Goal: Task Accomplishment & Management: Manage account settings

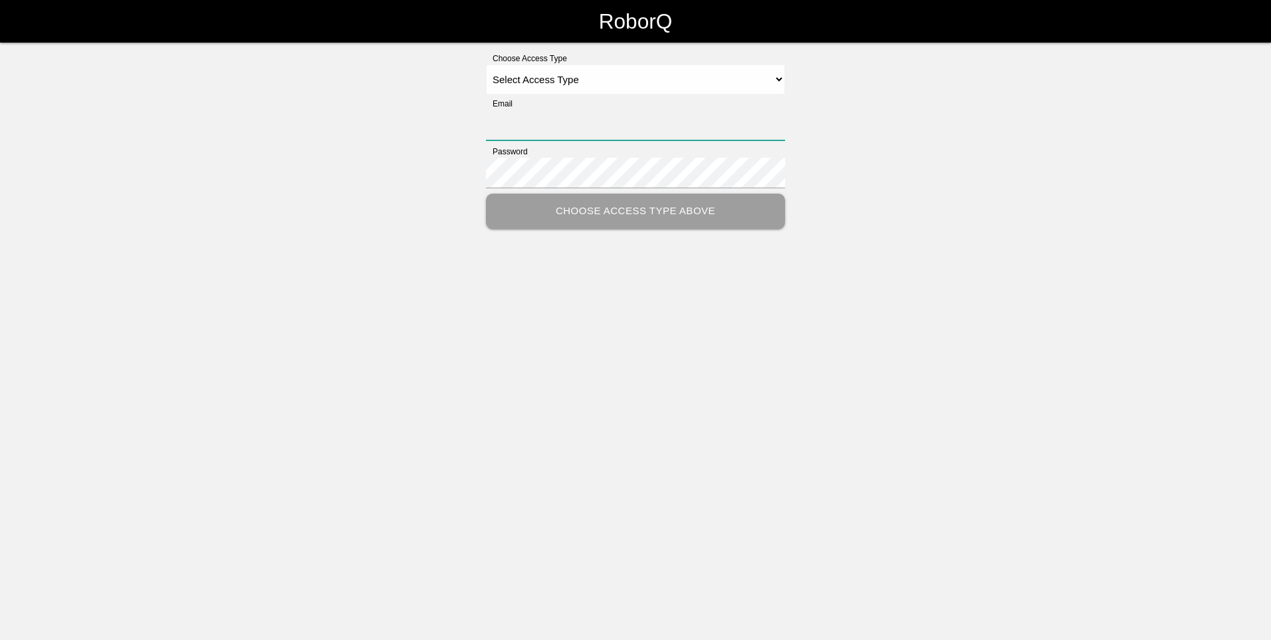
type input "[EMAIL_ADDRESS][DOMAIN_NAME]"
click at [784, 80] on select "Select Access Type Admin Customer Supervisor Worker" at bounding box center [635, 79] width 299 height 30
select select "Admin"
click at [486, 64] on select "Select Access Type Admin Customer Supervisor Worker" at bounding box center [635, 79] width 299 height 30
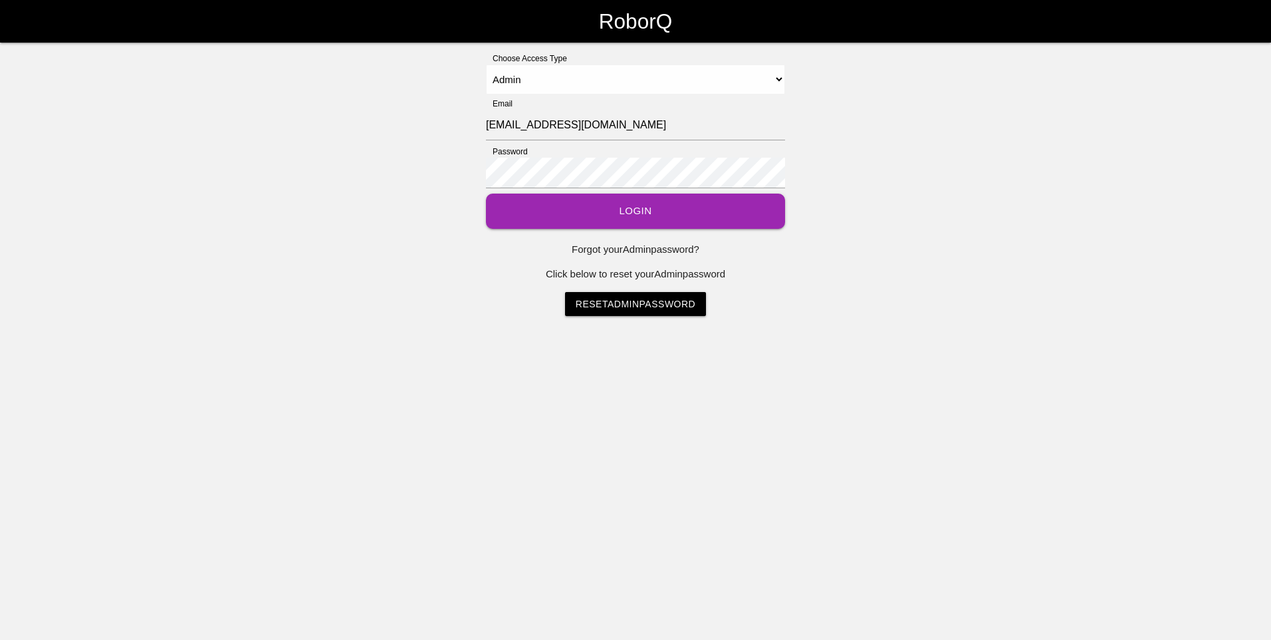
click at [610, 207] on button "Login" at bounding box center [635, 210] width 299 height 35
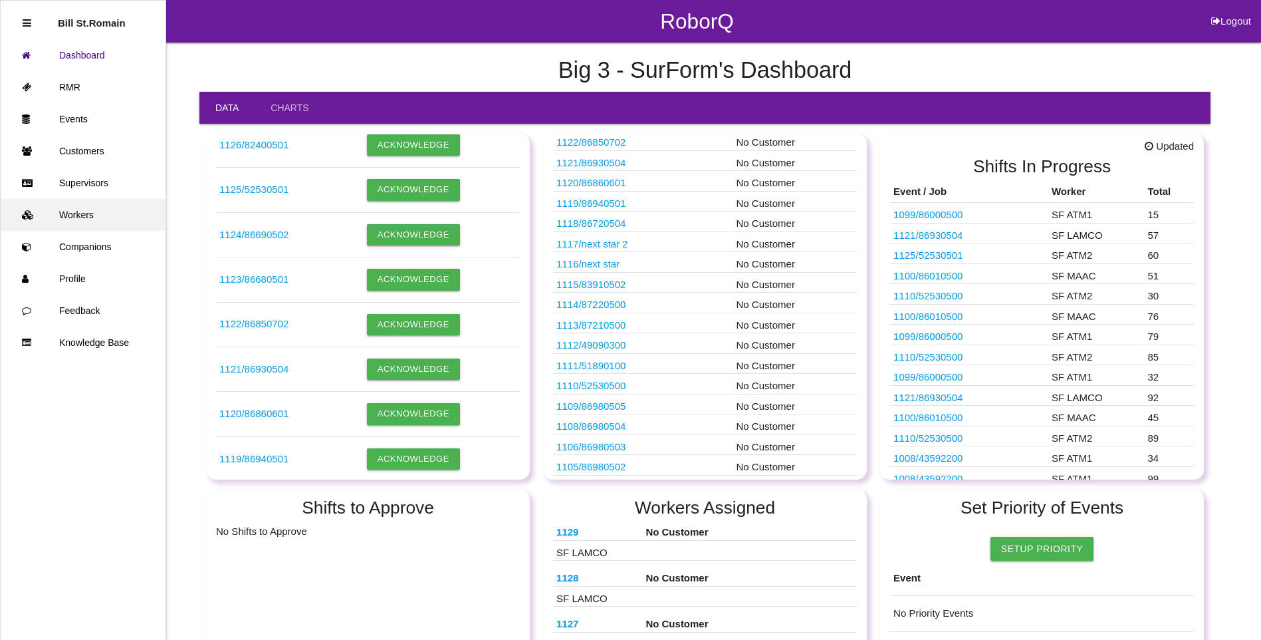
click at [74, 215] on link "Workers" at bounding box center [83, 215] width 165 height 32
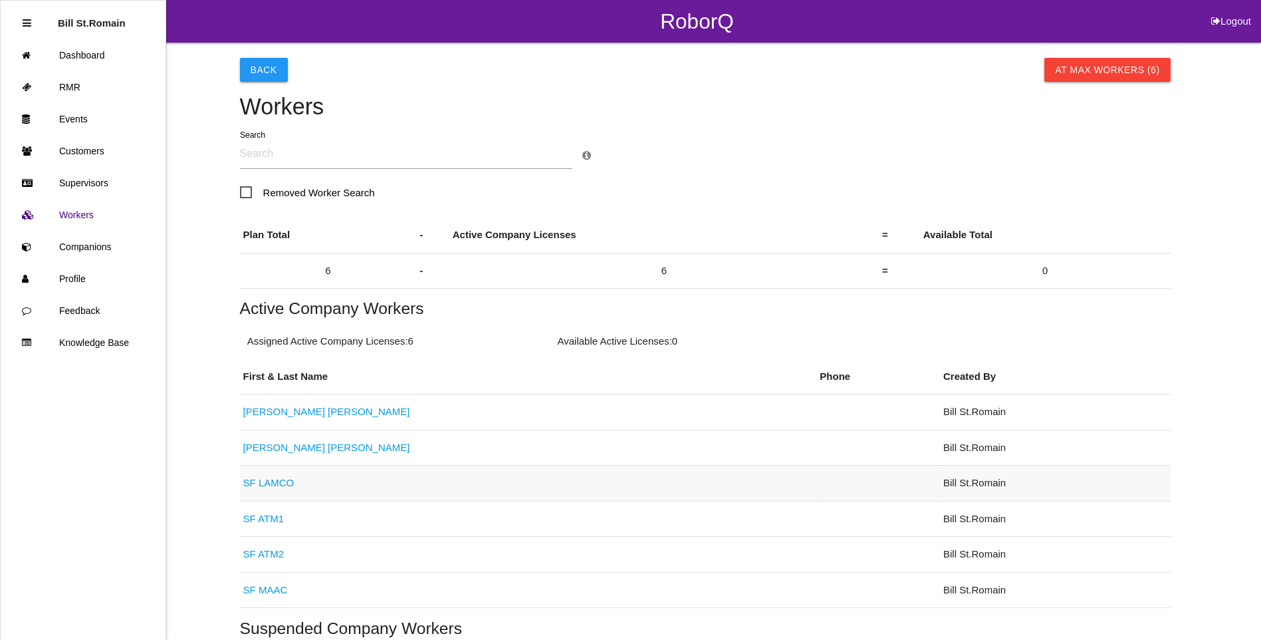
click at [263, 483] on link "SF LAMCO" at bounding box center [268, 482] width 51 height 11
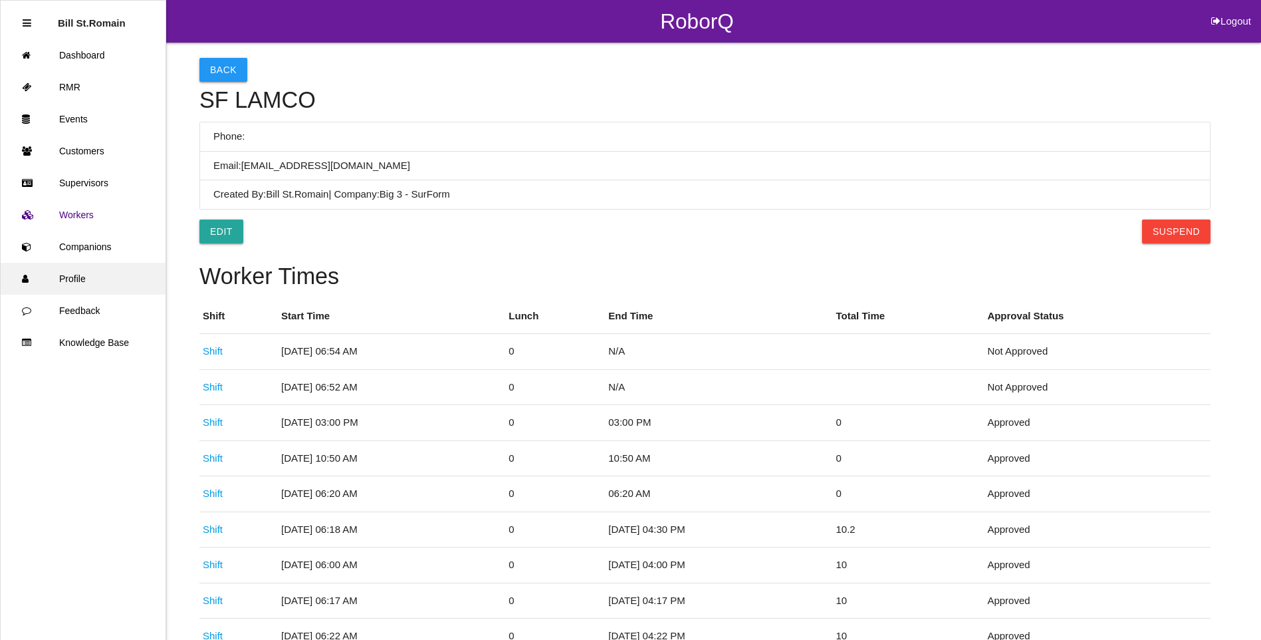
click at [76, 283] on link "Profile" at bounding box center [83, 279] width 165 height 32
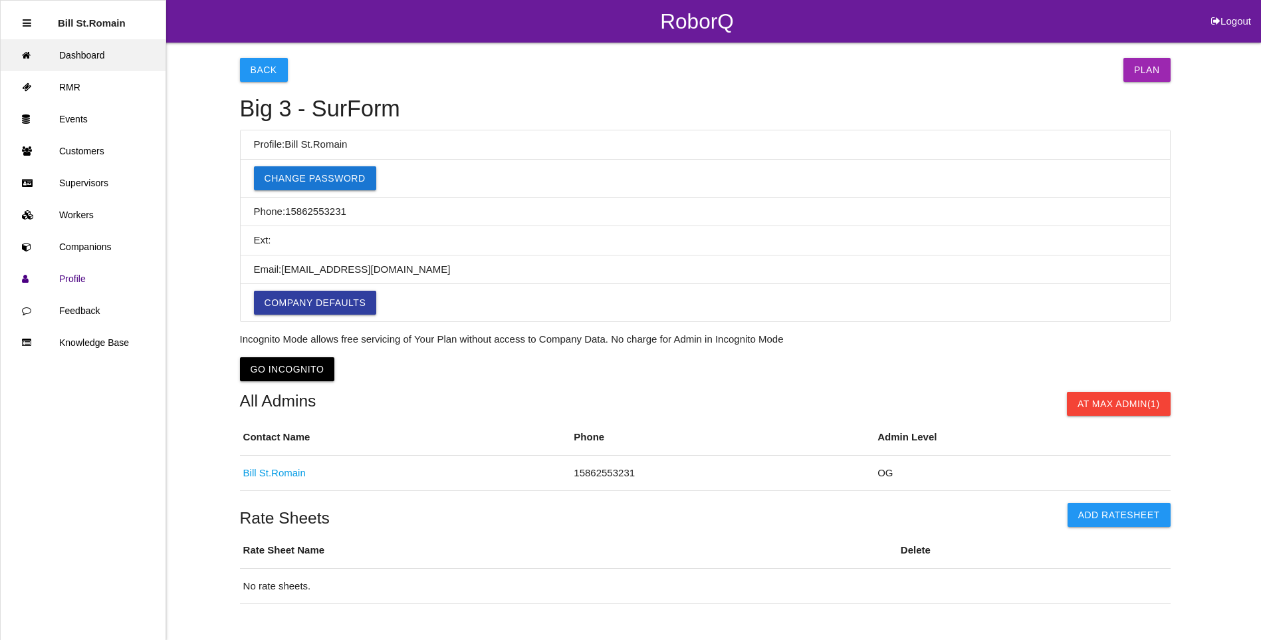
click at [62, 55] on link "Dashboard" at bounding box center [83, 55] width 165 height 32
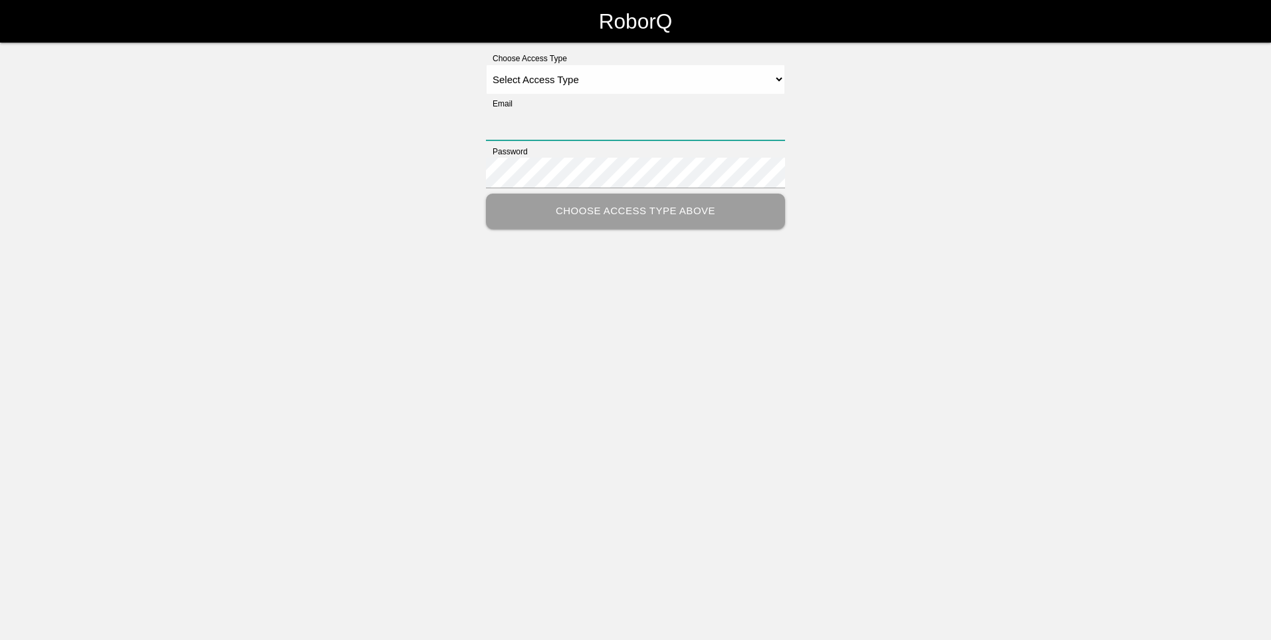
type input "bstromain@big3precision.com"
click at [776, 76] on select "Select Access Type Admin Customer Supervisor Worker" at bounding box center [635, 79] width 299 height 30
select select "Admin"
click at [486, 64] on select "Select Access Type Admin Customer Supervisor Worker" at bounding box center [635, 79] width 299 height 30
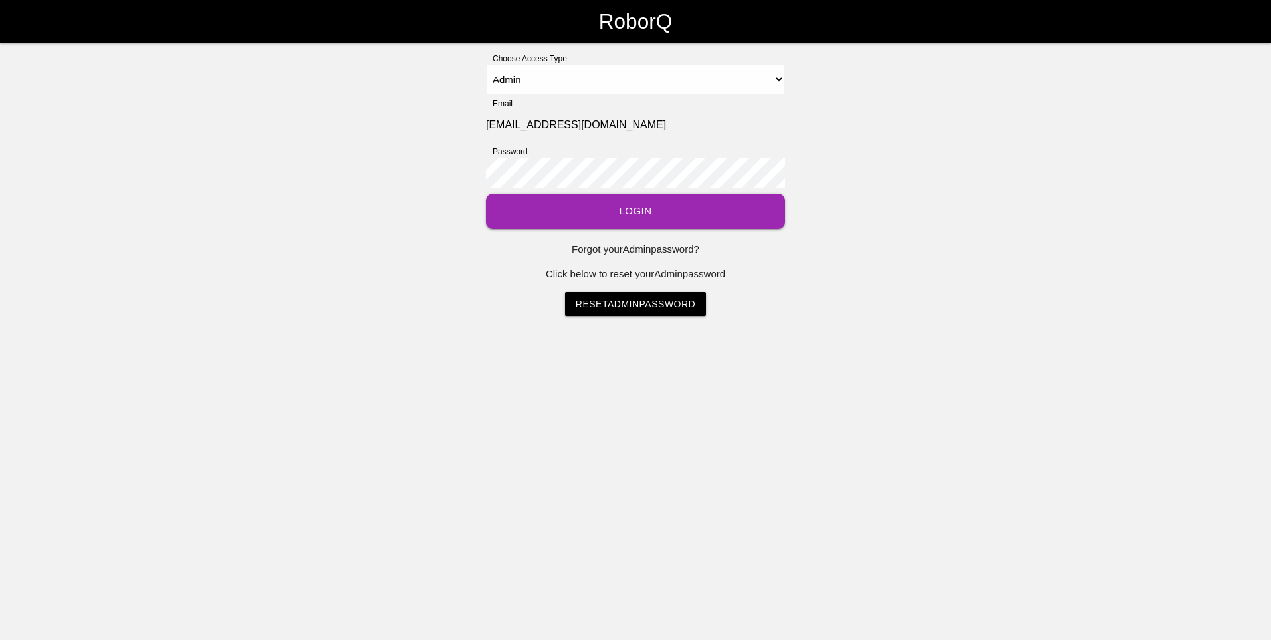
click at [650, 210] on button "Login" at bounding box center [635, 210] width 299 height 35
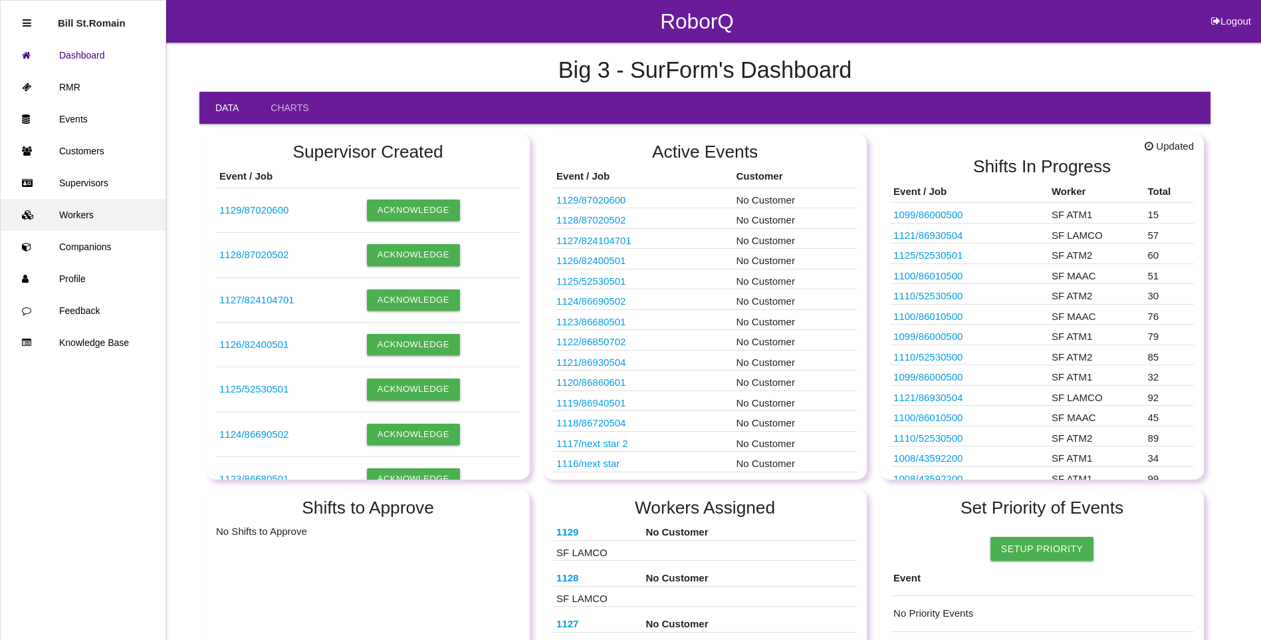
click at [82, 216] on link "Workers" at bounding box center [83, 215] width 165 height 32
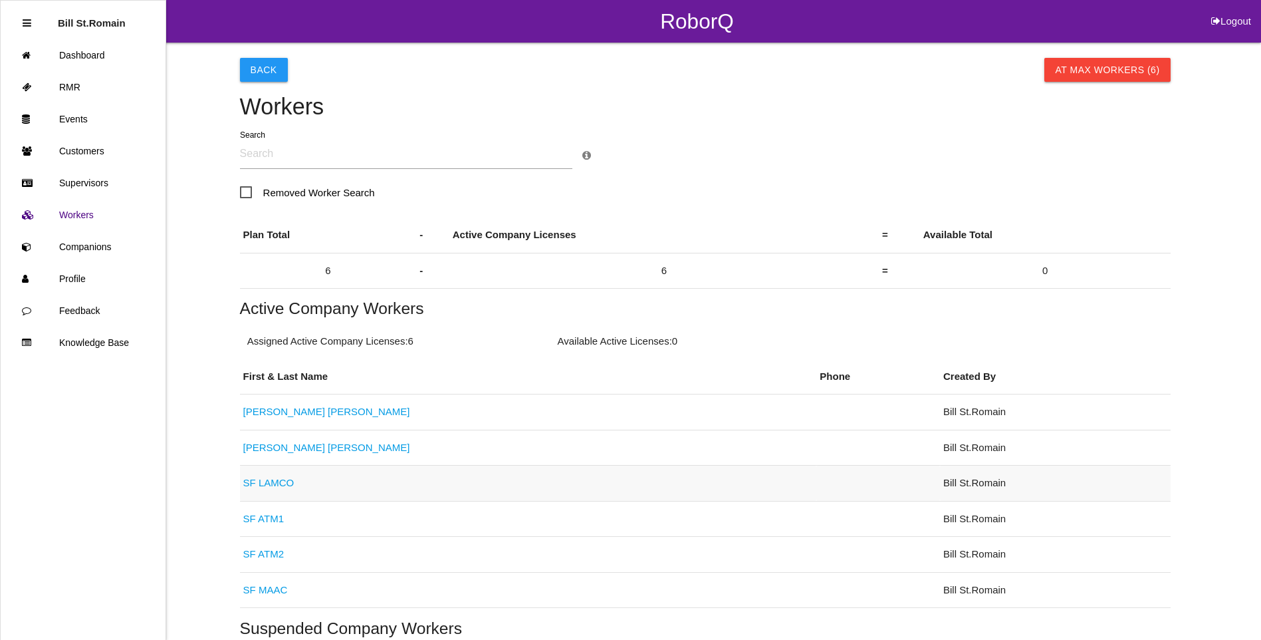
click at [253, 477] on link "SF LAMCO" at bounding box center [268, 482] width 51 height 11
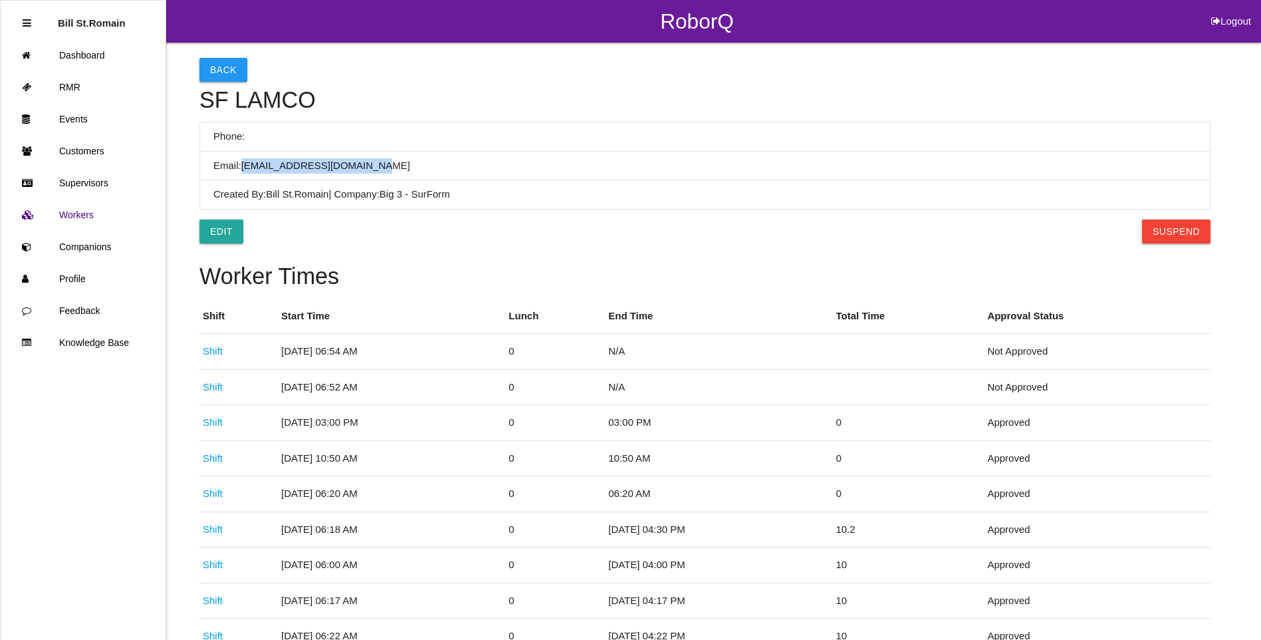
drag, startPoint x: 370, startPoint y: 164, endPoint x: 241, endPoint y: 167, distance: 129.0
click at [241, 167] on li "Email: sflamco@big3precision.com" at bounding box center [705, 166] width 1010 height 29
drag, startPoint x: 241, startPoint y: 167, endPoint x: 257, endPoint y: 164, distance: 16.2
copy li "sflamco@big3precision.com"
click at [90, 344] on link "Knowledge Base" at bounding box center [83, 342] width 165 height 32
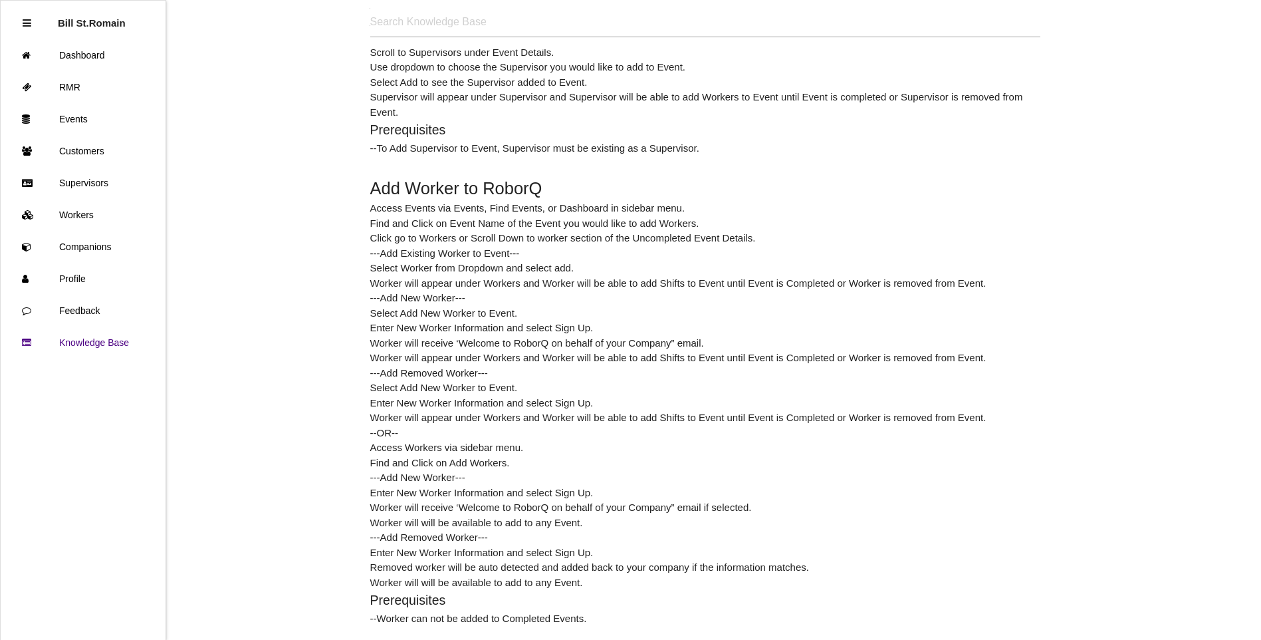
scroll to position [1396, 0]
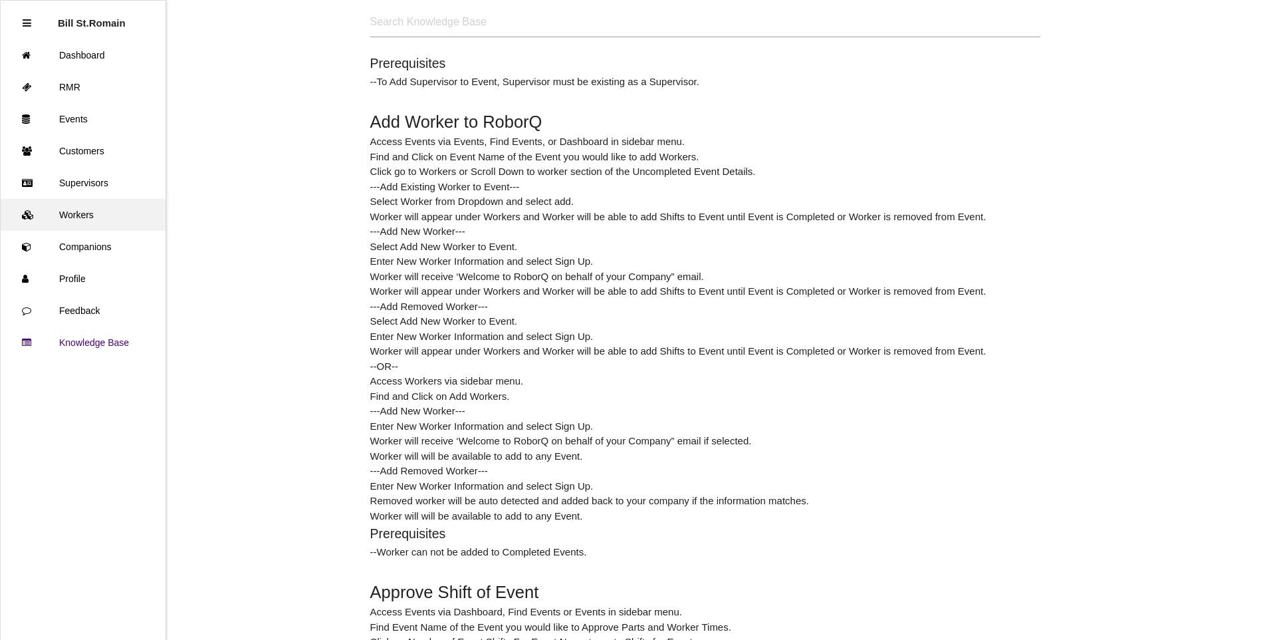
click at [74, 215] on link "Workers" at bounding box center [83, 215] width 165 height 32
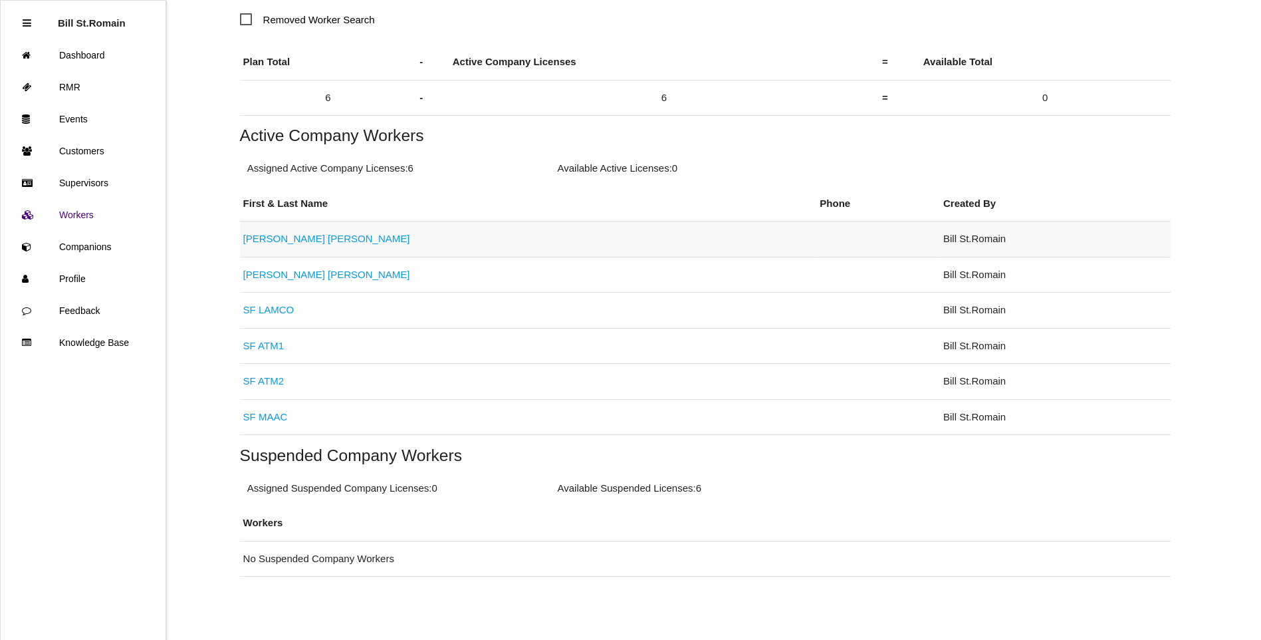
scroll to position [176, 0]
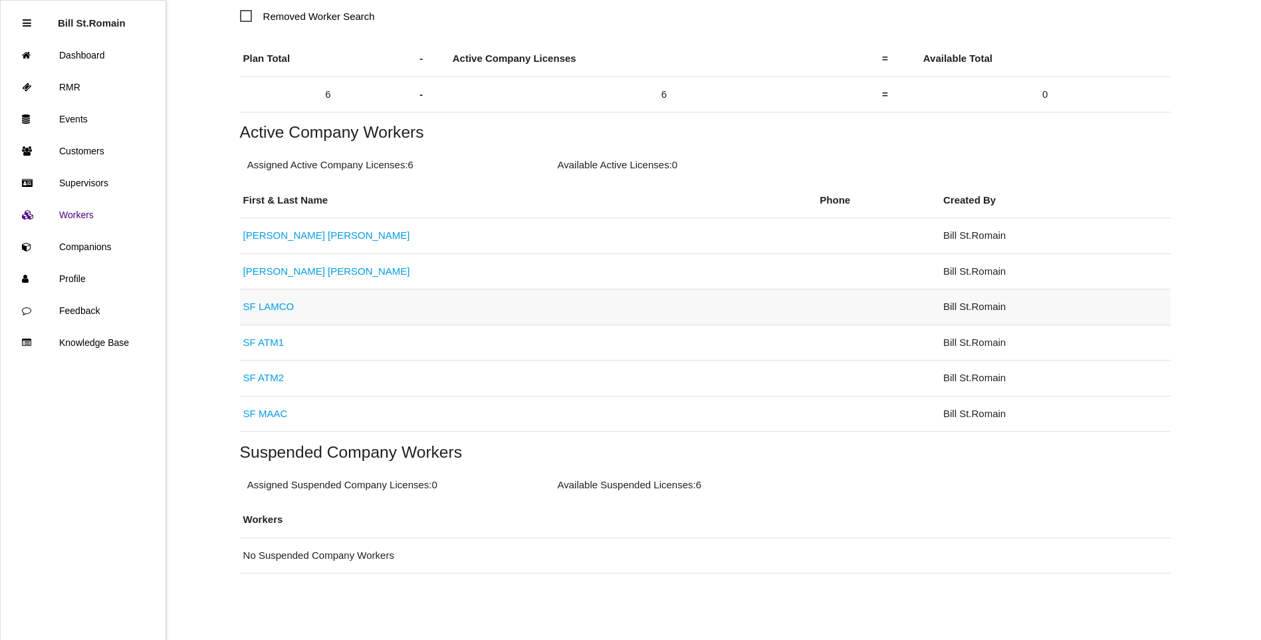
click at [259, 307] on link "SF LAMCO" at bounding box center [268, 306] width 51 height 11
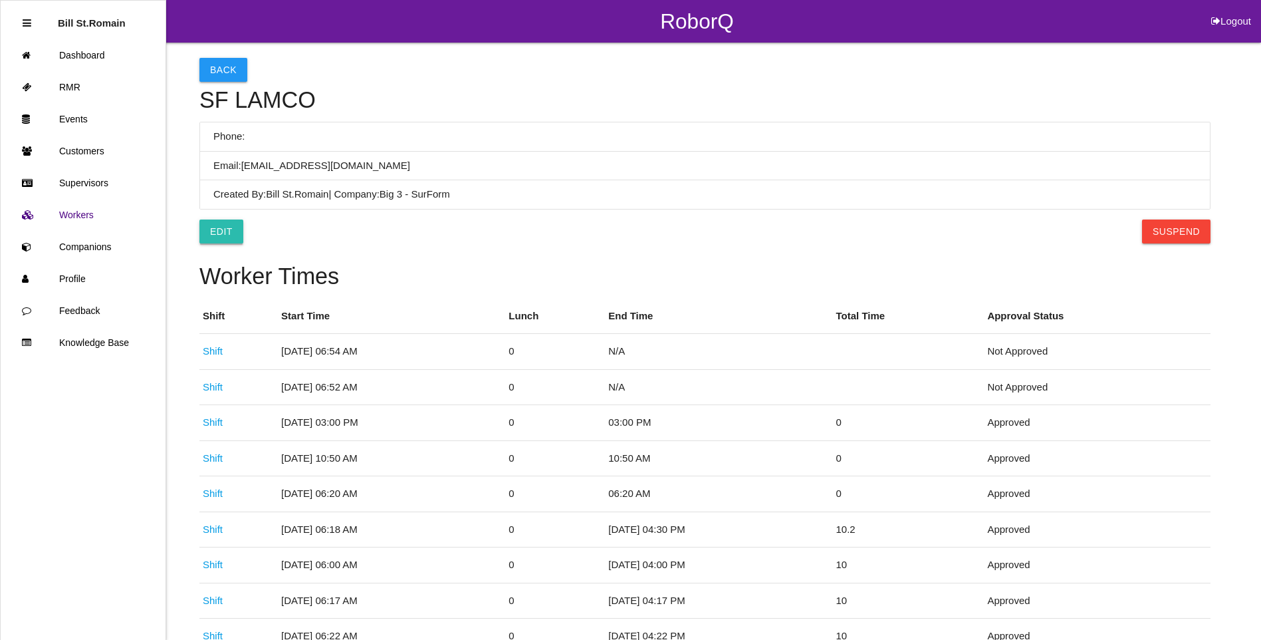
click at [218, 226] on link "Edit" at bounding box center [221, 231] width 44 height 24
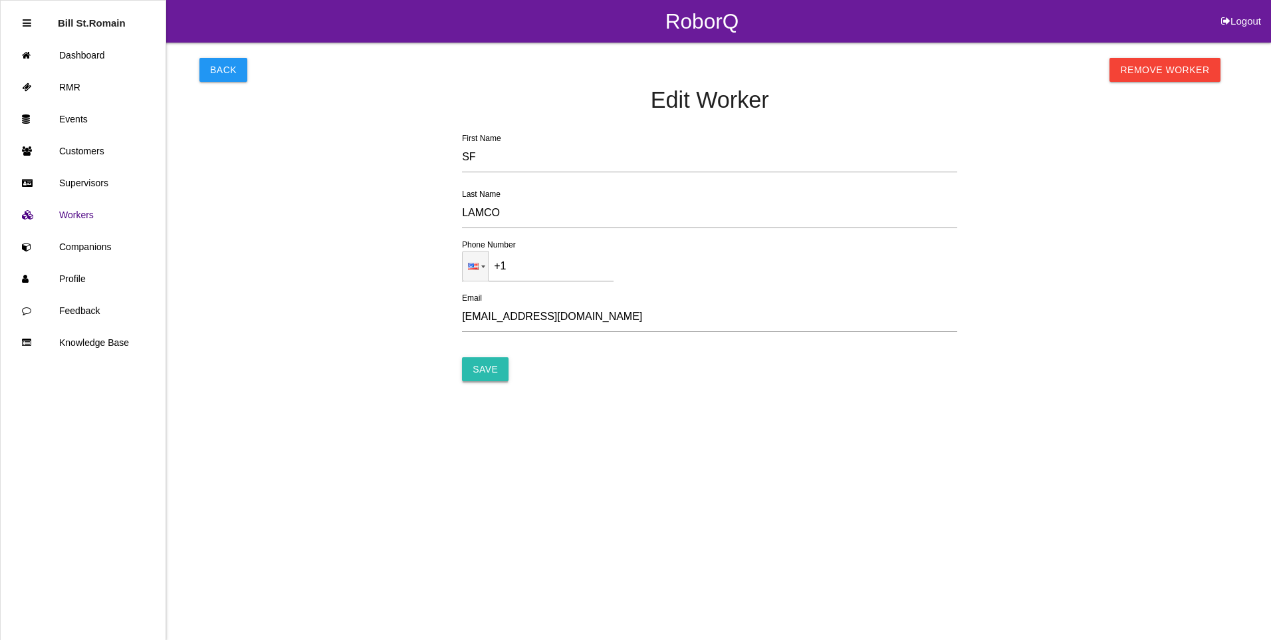
click at [483, 371] on input "Save" at bounding box center [485, 369] width 47 height 24
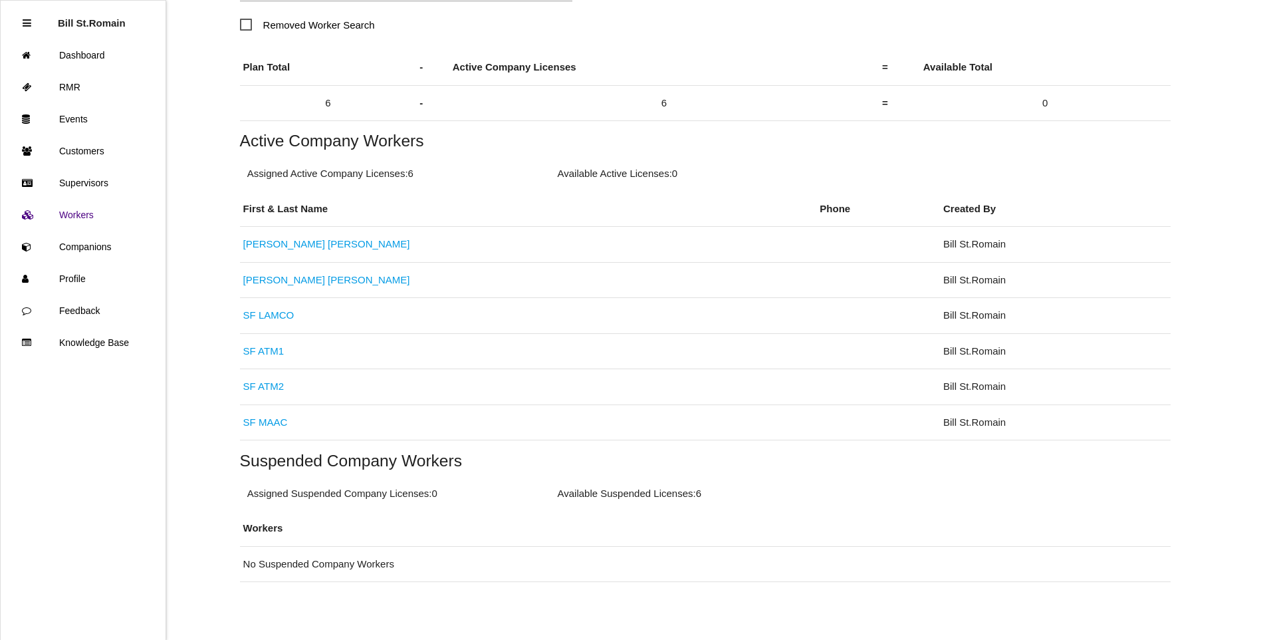
scroll to position [176, 0]
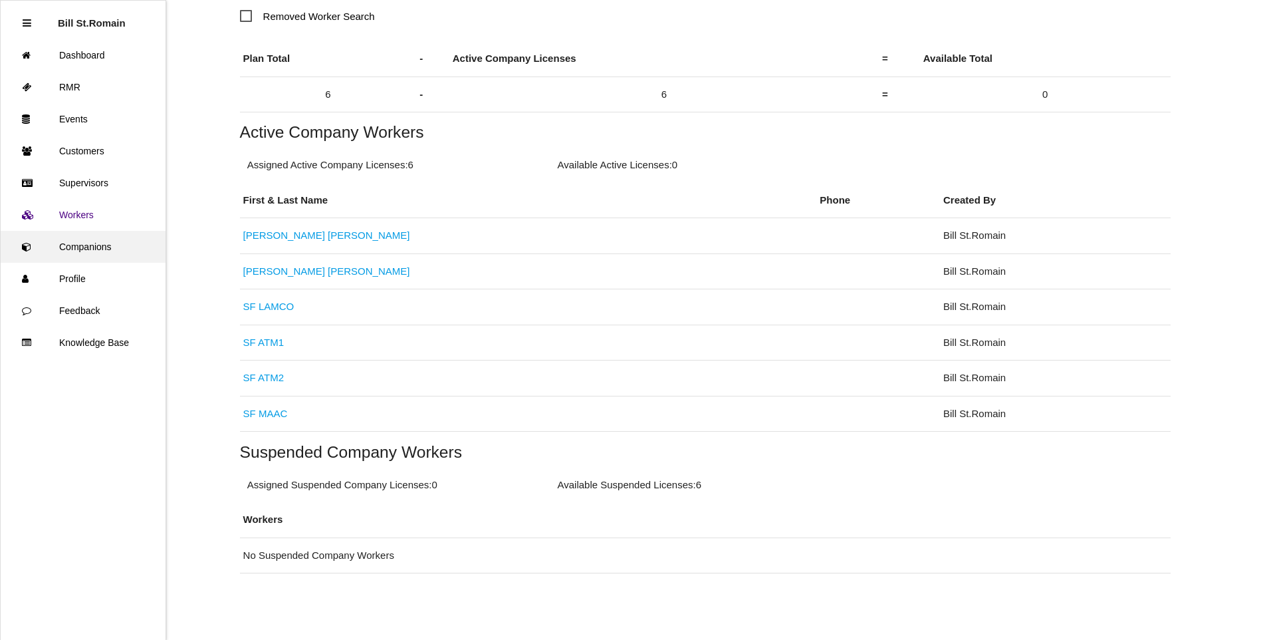
click at [80, 249] on link "Companions" at bounding box center [83, 247] width 165 height 32
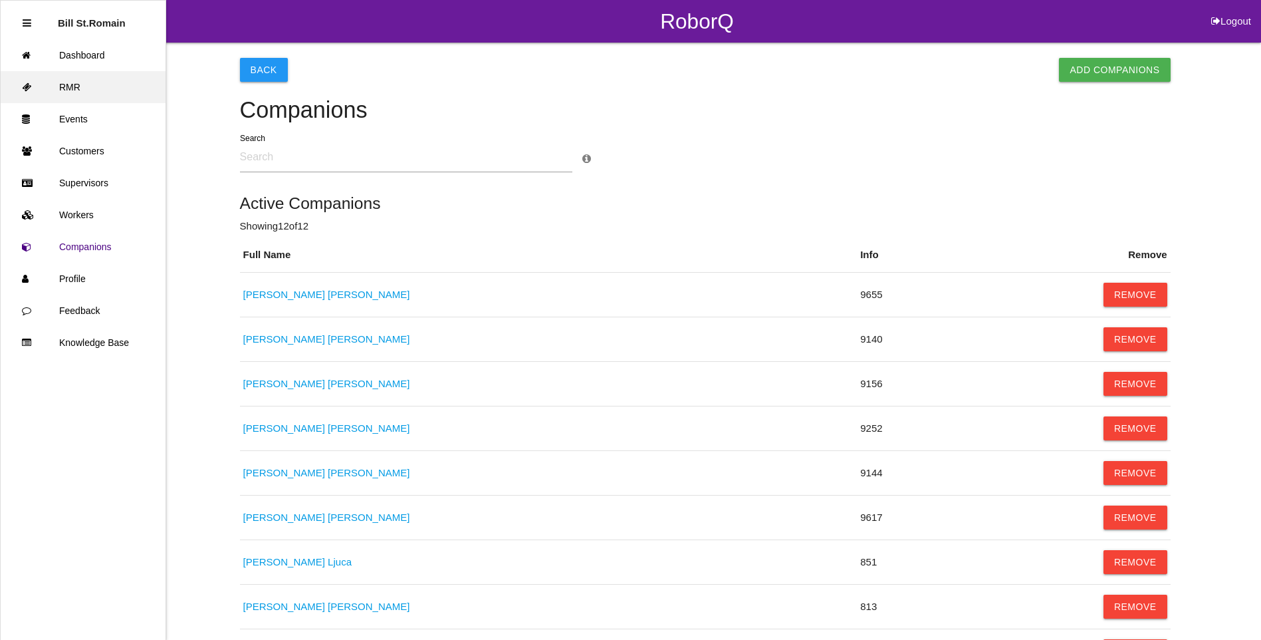
click at [72, 88] on link "RMR" at bounding box center [83, 87] width 165 height 32
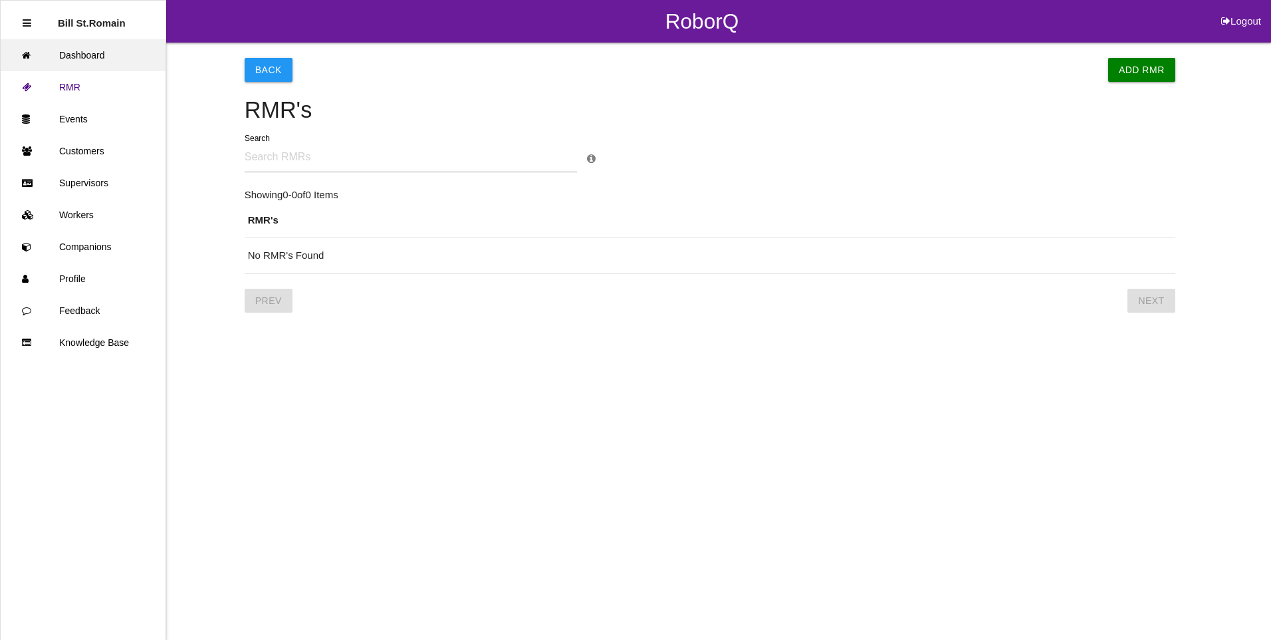
click at [80, 57] on link "Dashboard" at bounding box center [83, 55] width 165 height 32
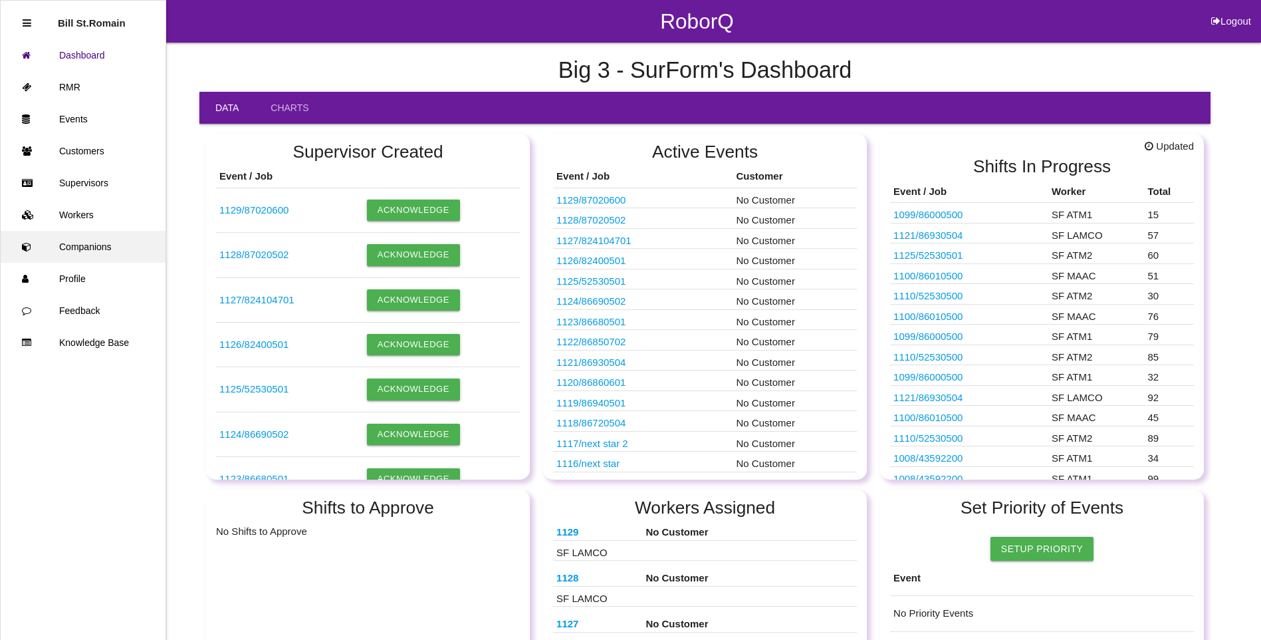
click at [76, 245] on link "Companions" at bounding box center [83, 247] width 165 height 32
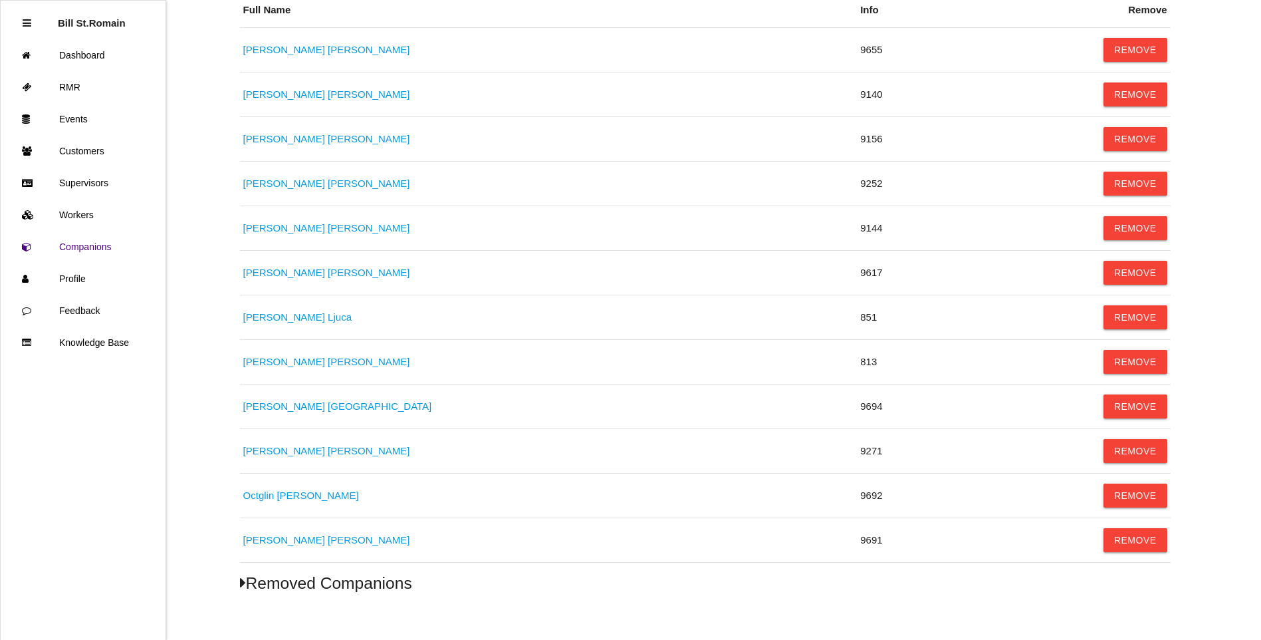
scroll to position [264, 0]
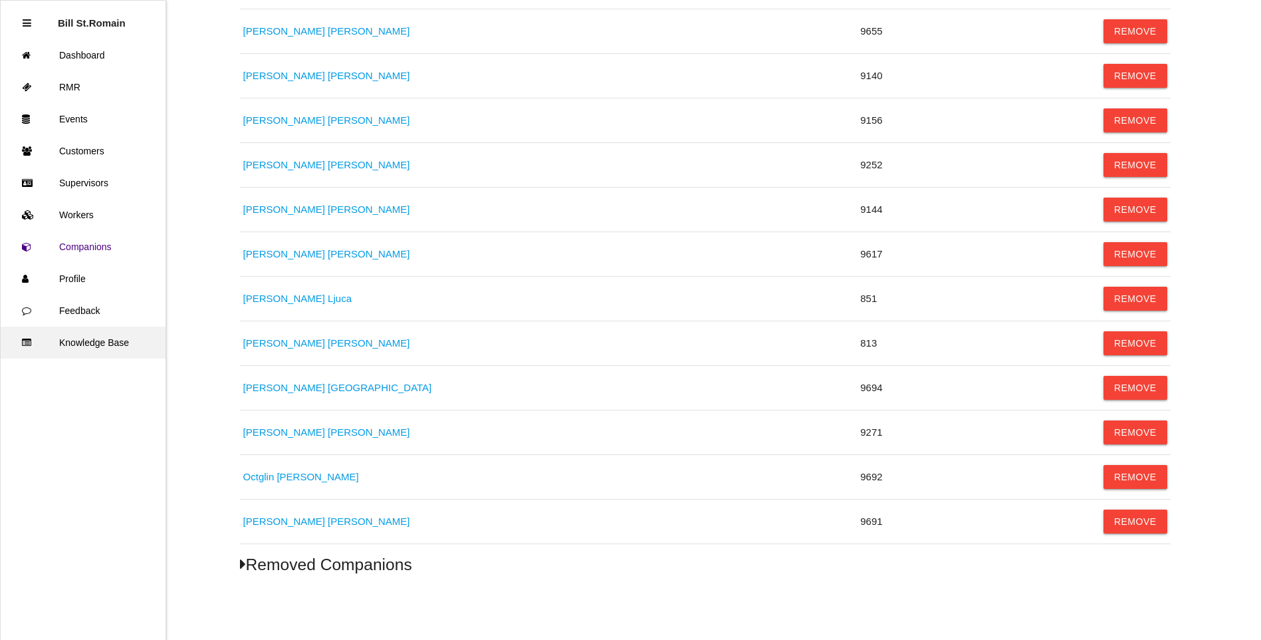
click at [82, 340] on link "Knowledge Base" at bounding box center [83, 342] width 165 height 32
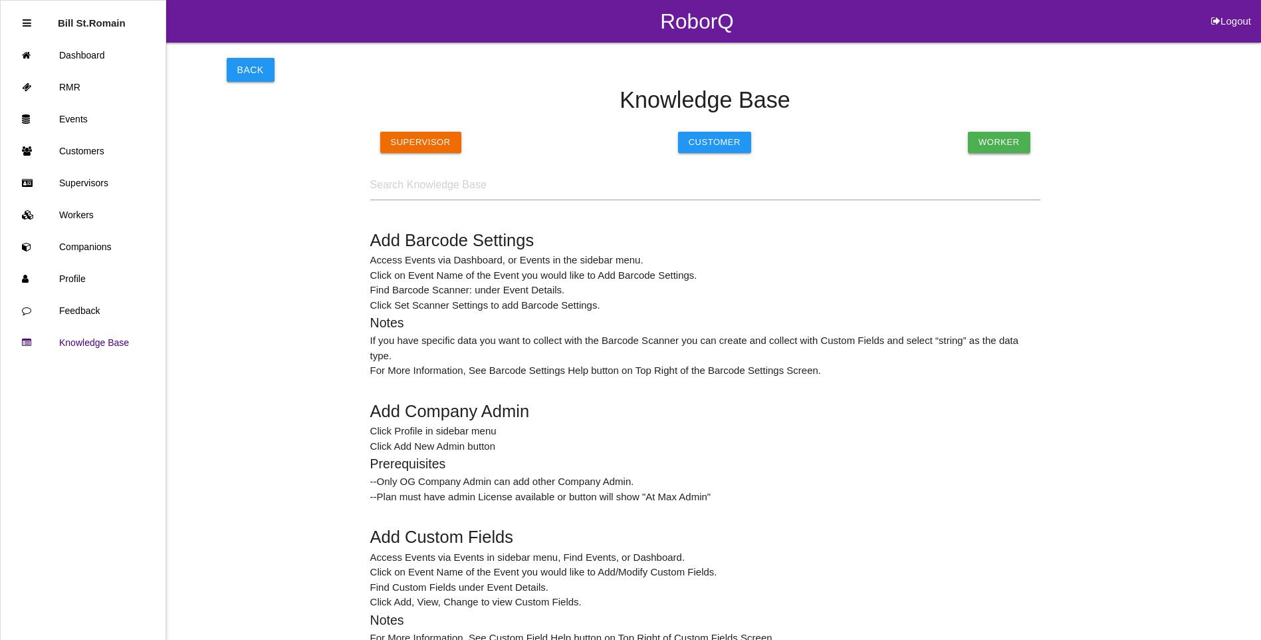
click at [996, 141] on button "Worker" at bounding box center [999, 142] width 63 height 21
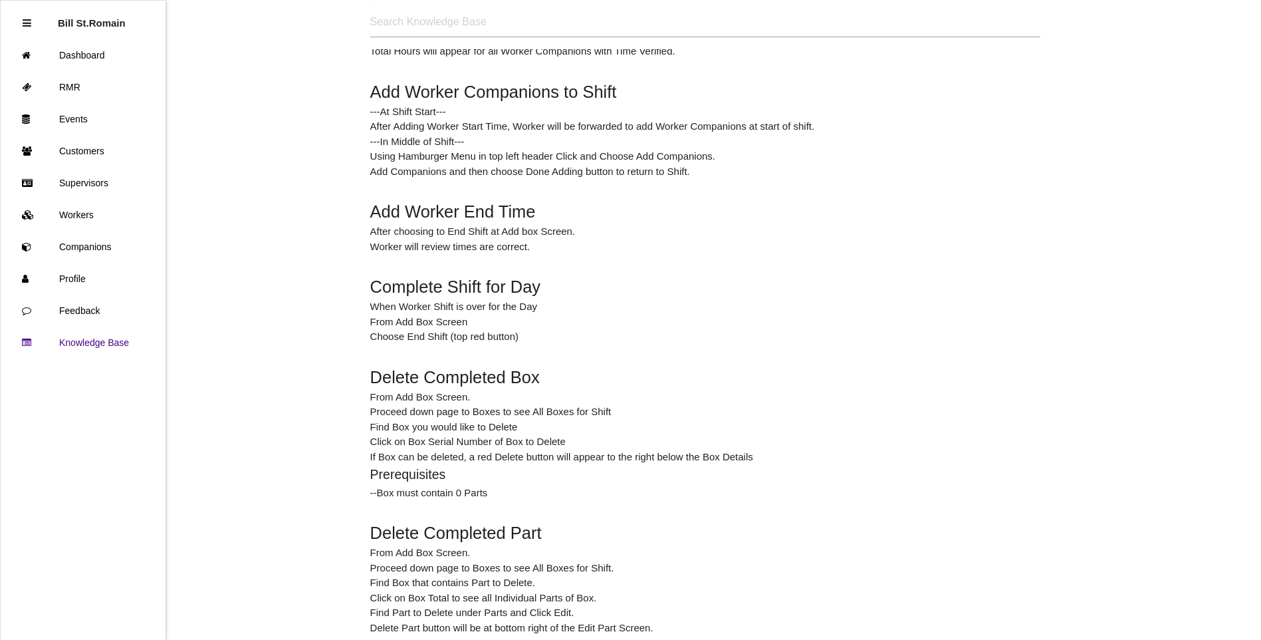
scroll to position [399, 0]
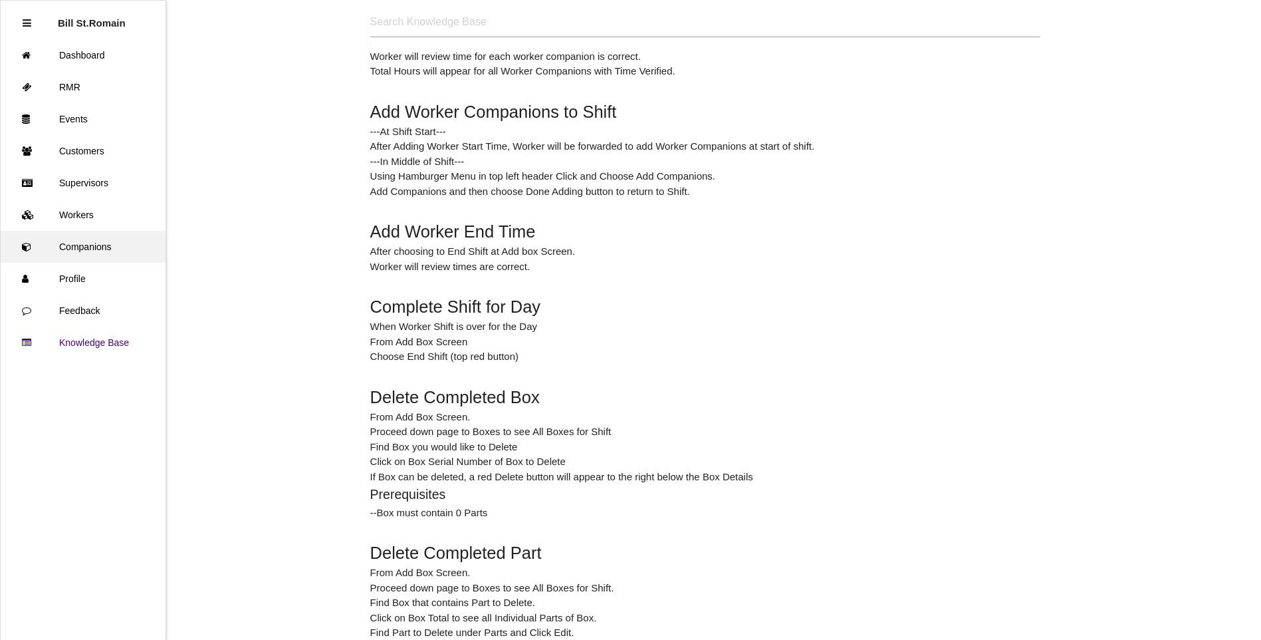
click at [86, 247] on link "Companions" at bounding box center [83, 247] width 165 height 32
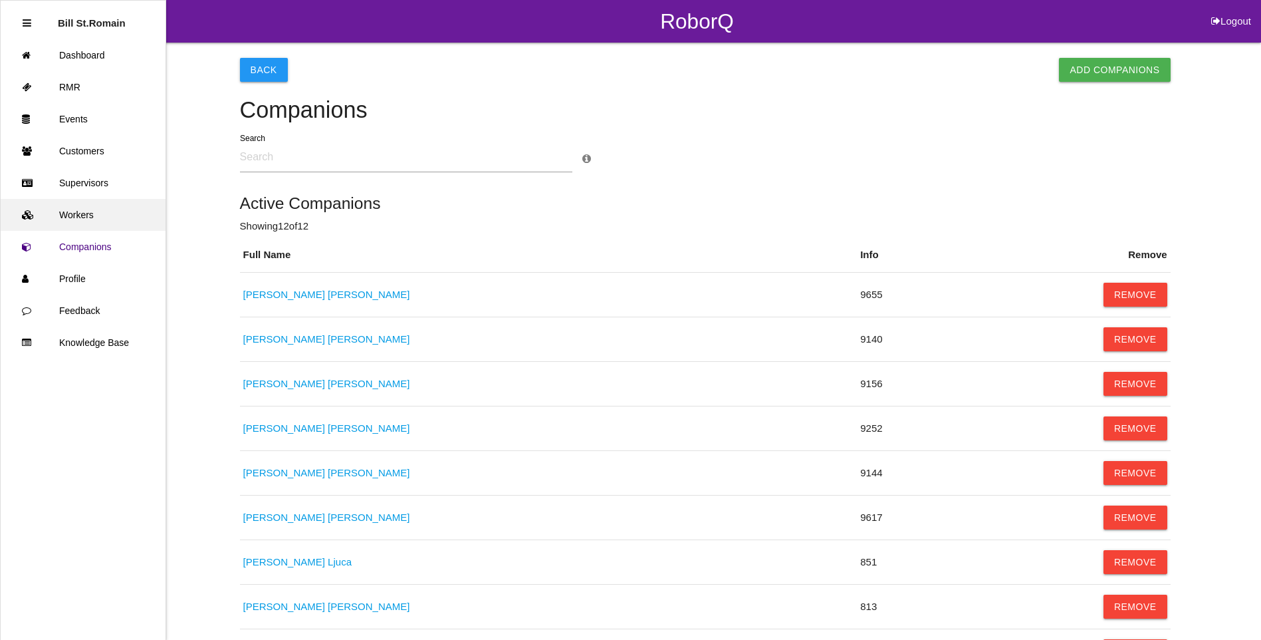
click at [77, 207] on link "Workers" at bounding box center [83, 215] width 165 height 32
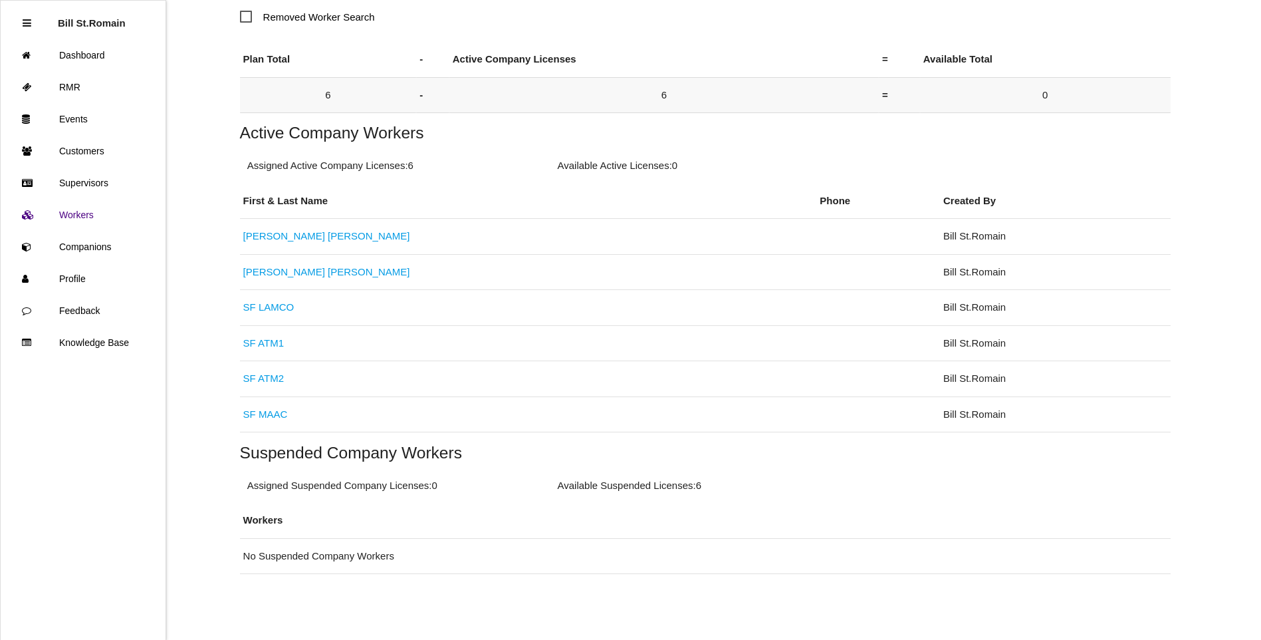
scroll to position [176, 0]
click at [267, 306] on link "SF LAMCO" at bounding box center [268, 306] width 51 height 11
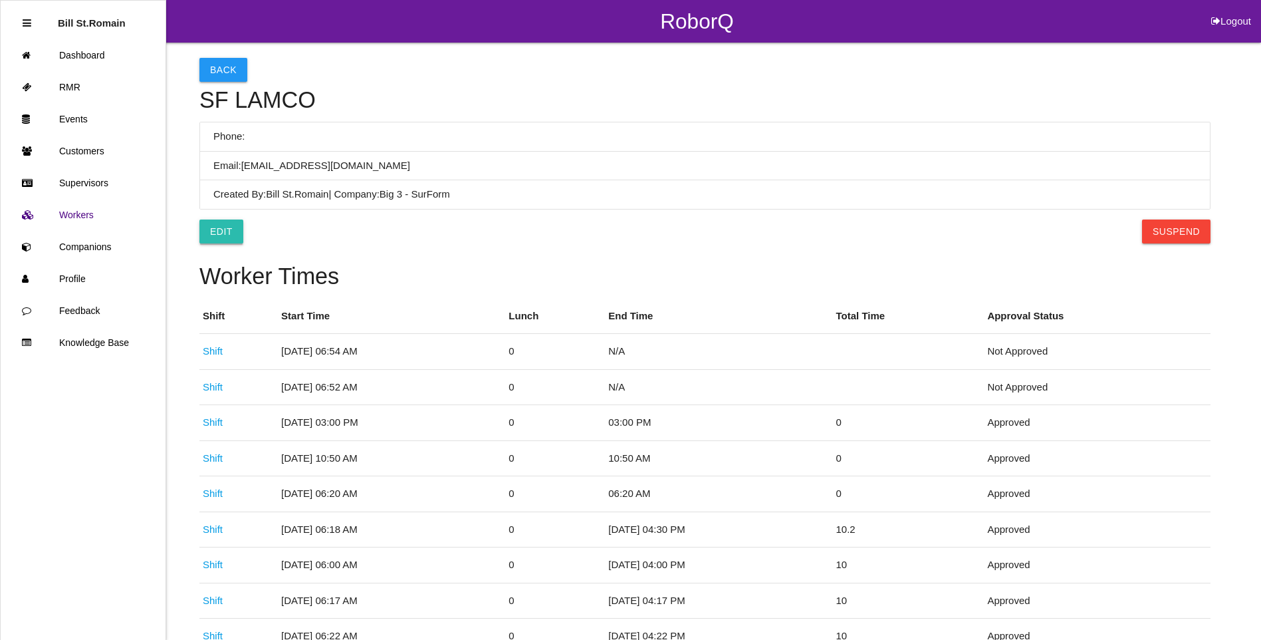
click at [220, 235] on link "Edit" at bounding box center [221, 231] width 44 height 24
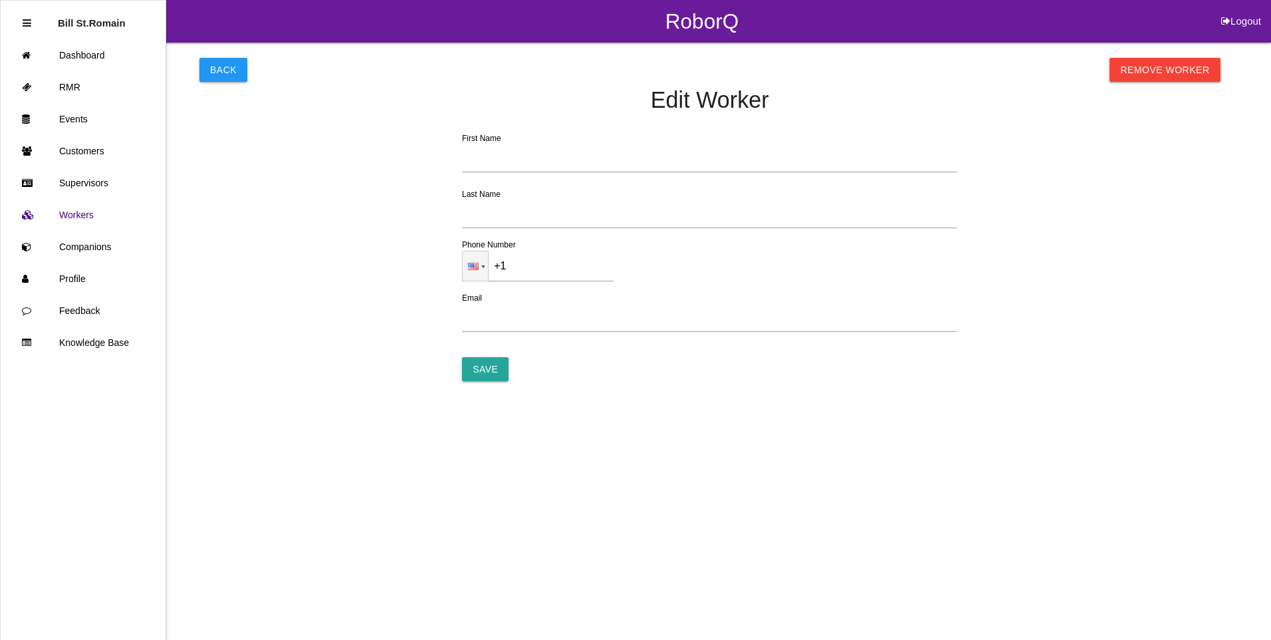
type input "SF"
type input "LAMCO"
type input "sflamco@big3precision.com"
click at [488, 376] on input "Save" at bounding box center [485, 369] width 47 height 24
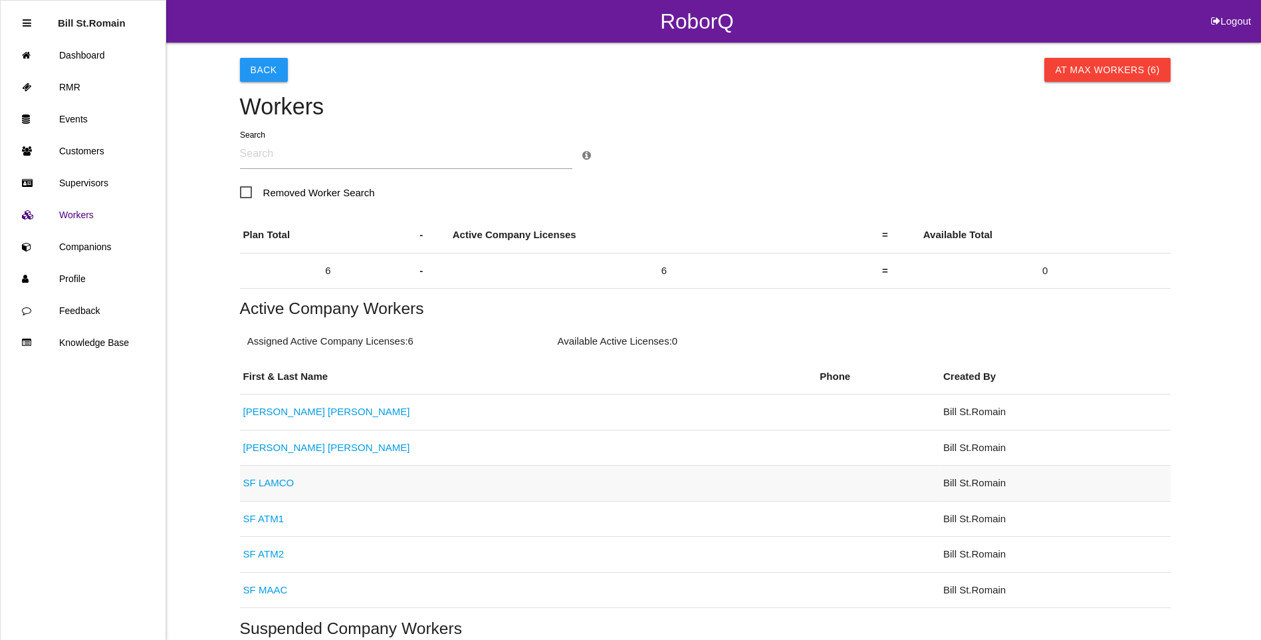
click at [282, 491] on td "SF LAMCO" at bounding box center [528, 483] width 577 height 36
click at [259, 485] on link "SF LAMCO" at bounding box center [268, 482] width 51 height 11
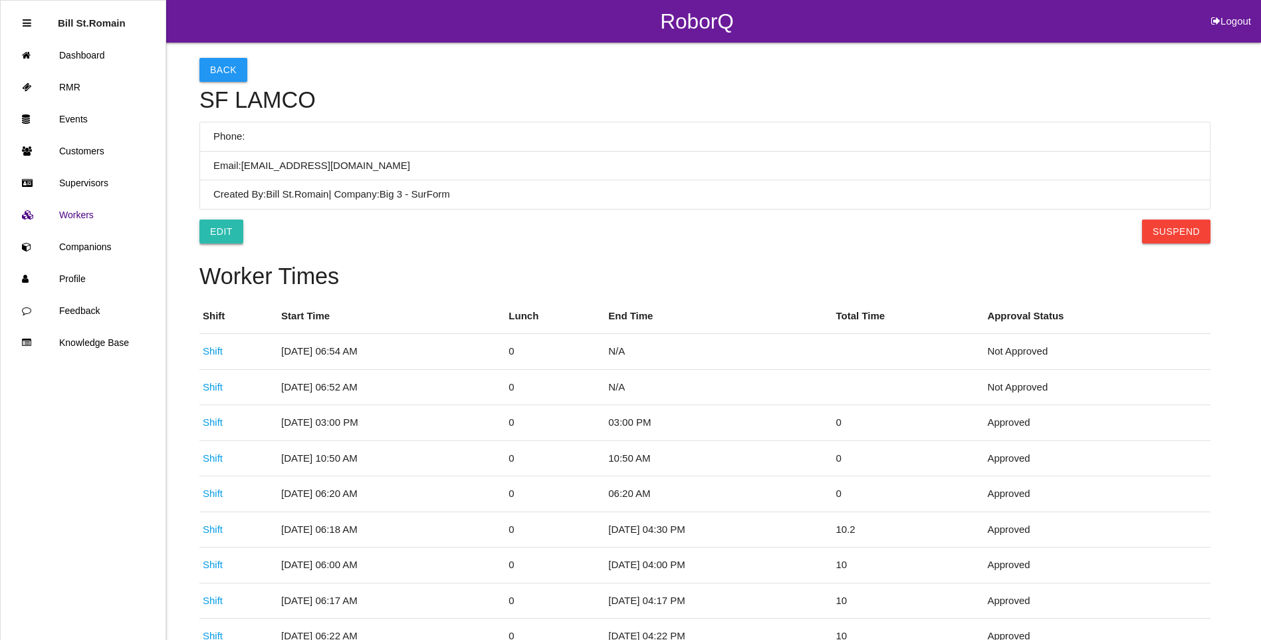
click at [233, 237] on link "Edit" at bounding box center [221, 231] width 44 height 24
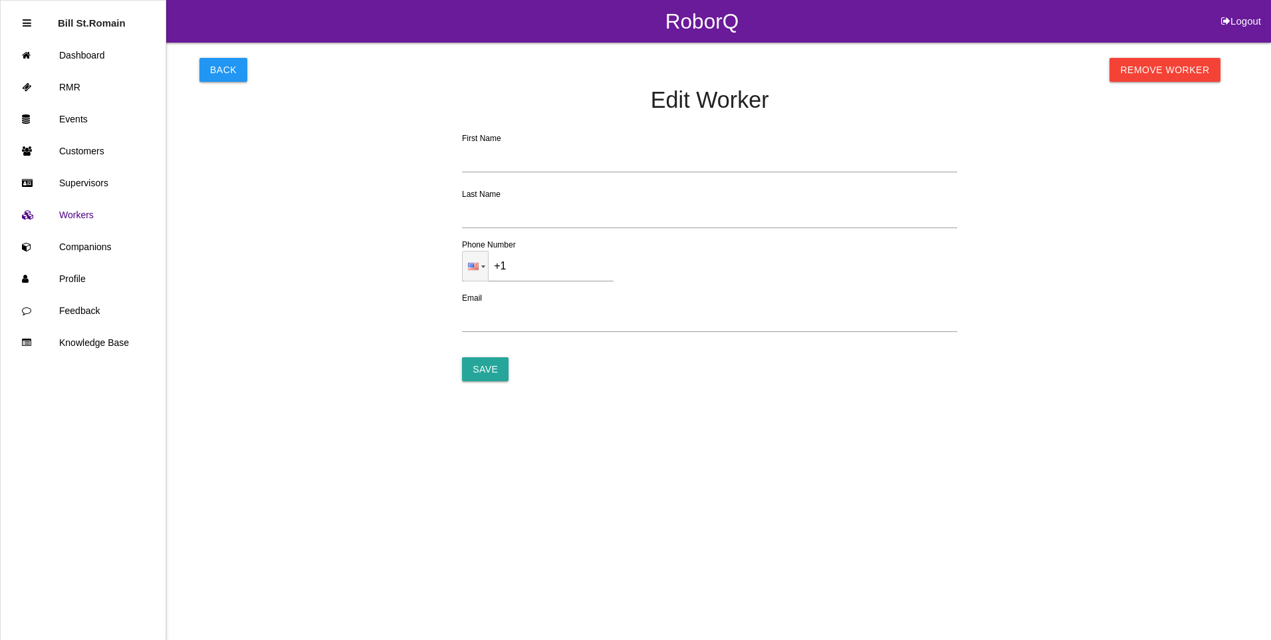
type input "SF"
type input "LAMCO"
type input "sflamco@big3precision.com"
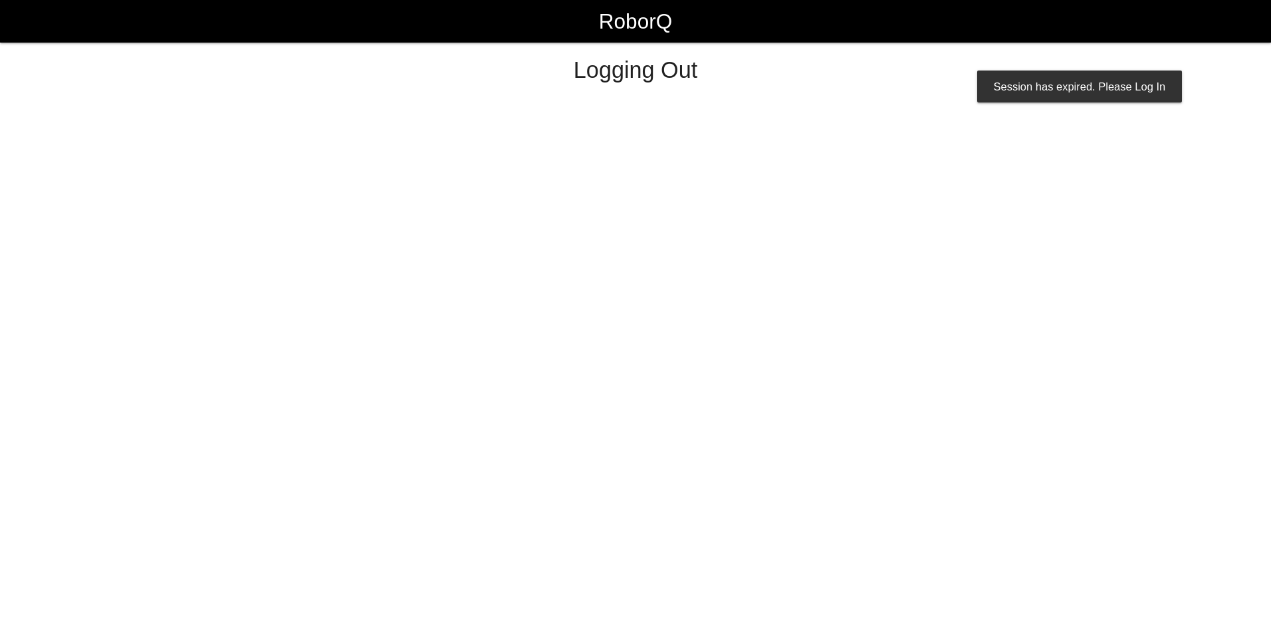
select select "Admin"
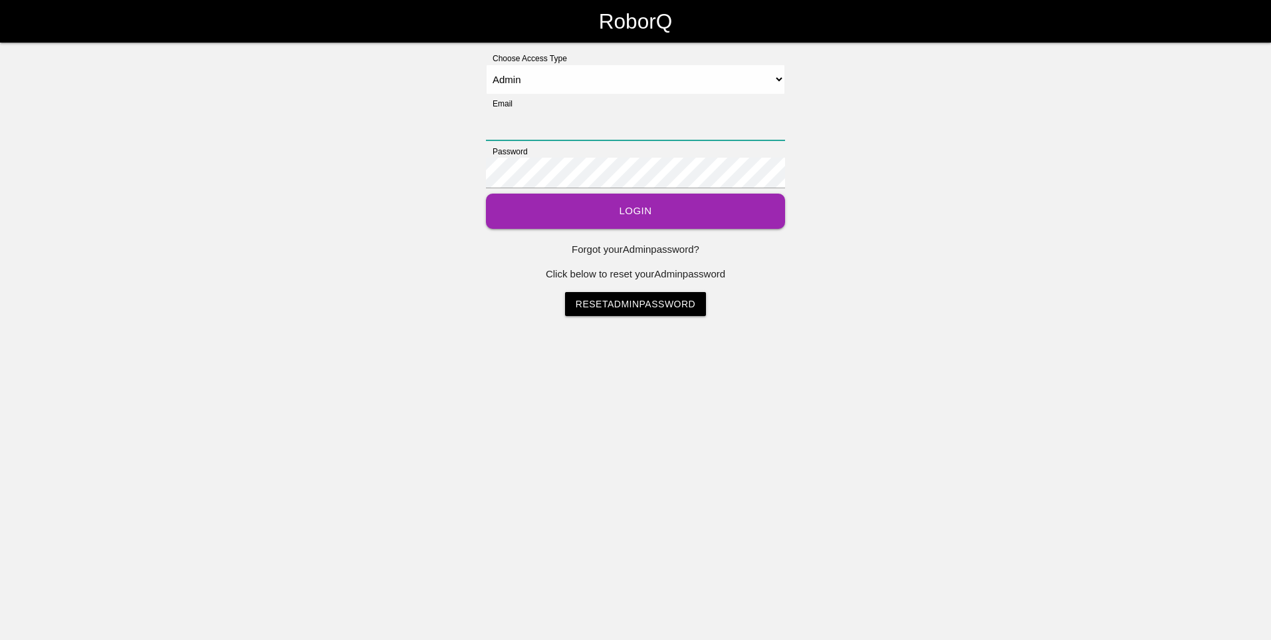
type input "[EMAIL_ADDRESS][DOMAIN_NAME]"
click at [614, 209] on button "Login" at bounding box center [635, 210] width 299 height 35
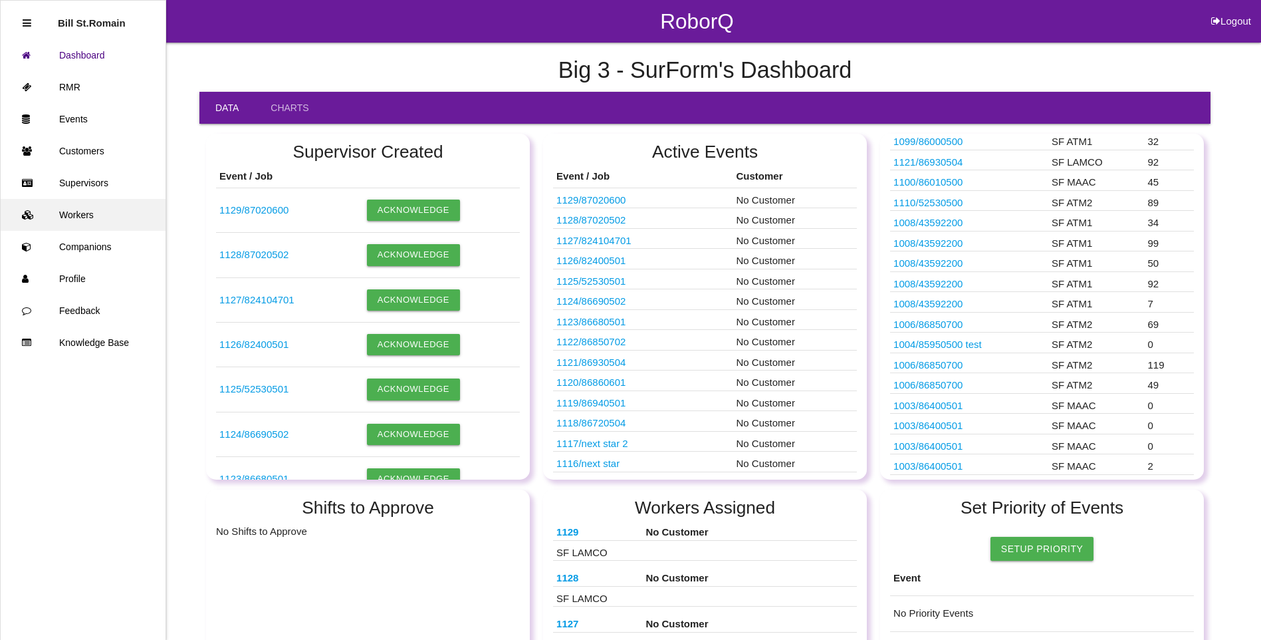
click at [72, 211] on link "Workers" at bounding box center [83, 215] width 165 height 32
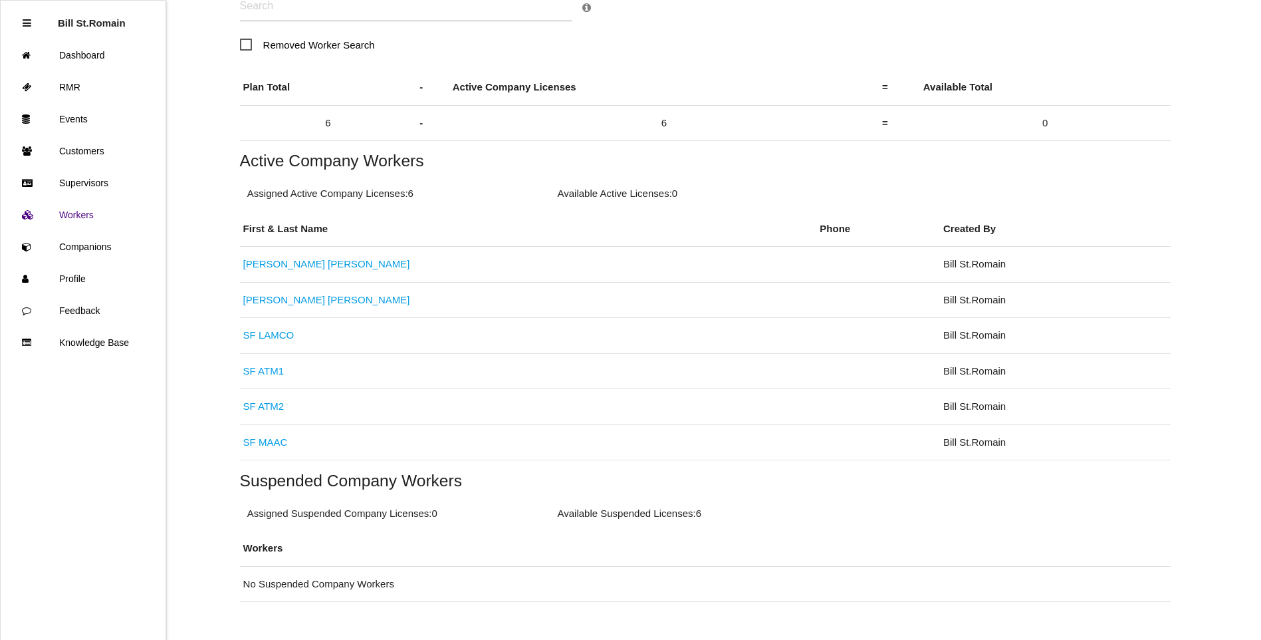
scroll to position [128, 0]
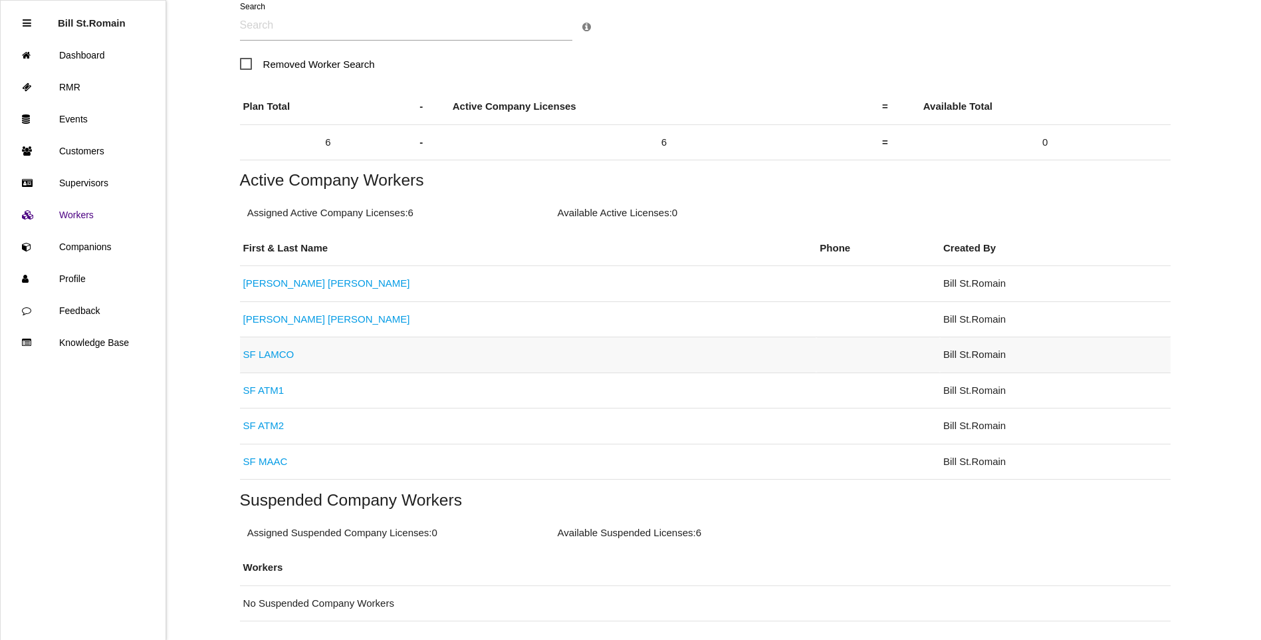
click at [271, 355] on link "SF LAMCO" at bounding box center [268, 353] width 51 height 11
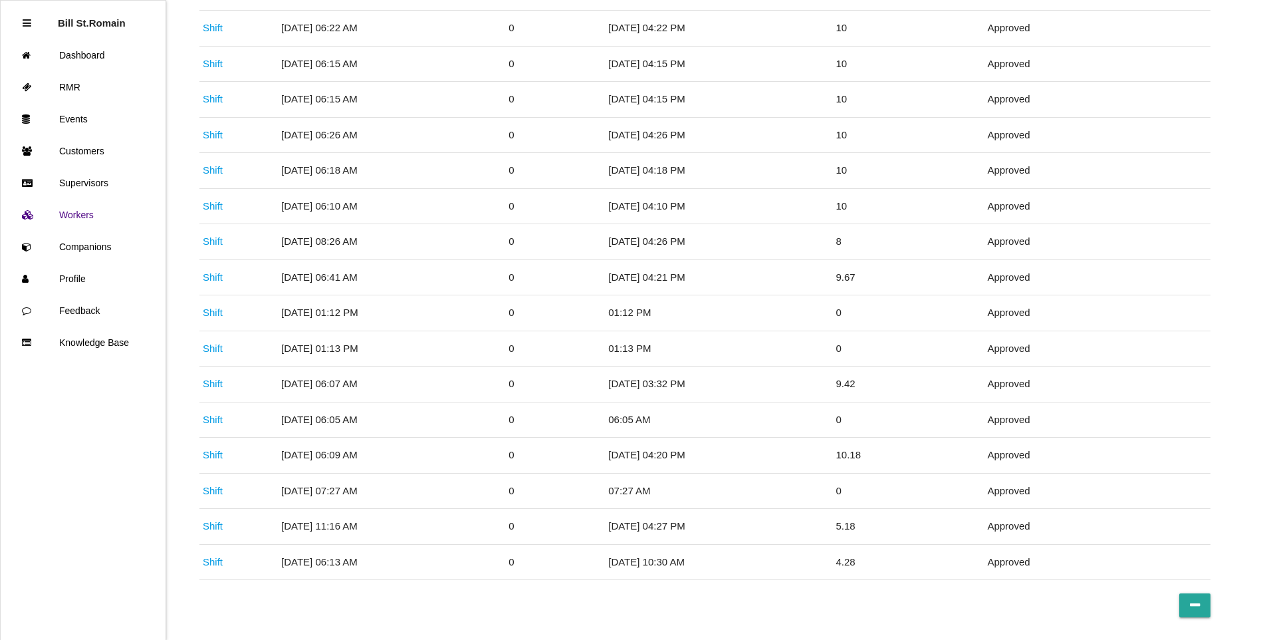
scroll to position [614, 0]
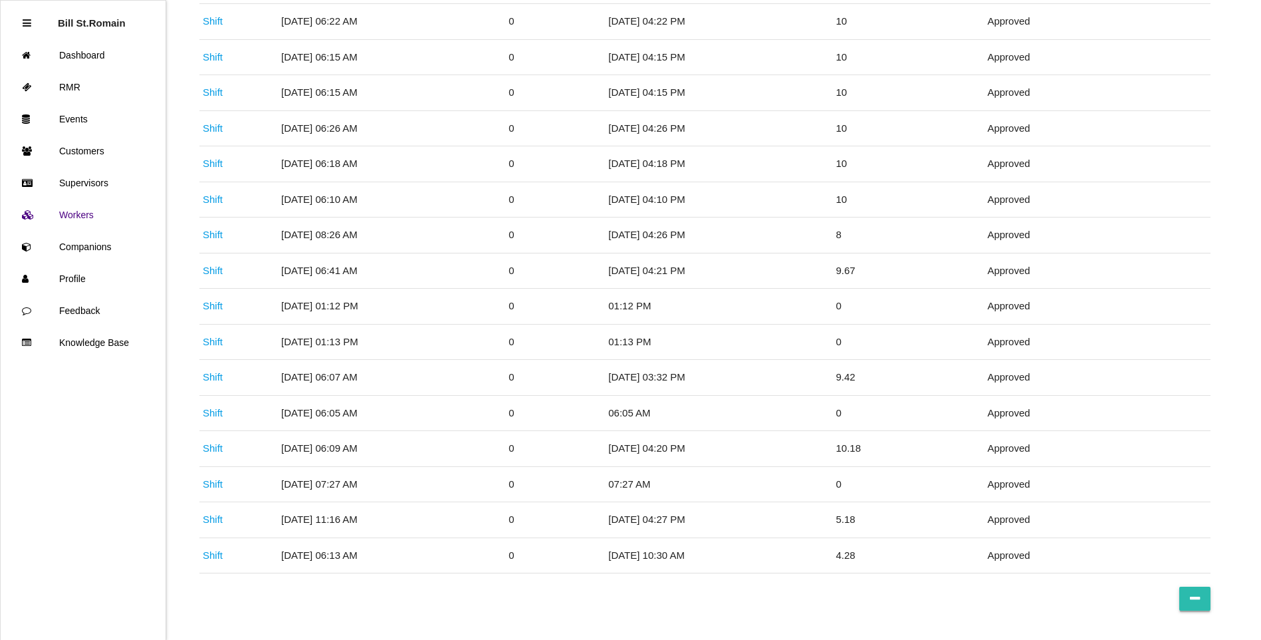
click at [1189, 598] on button at bounding box center [1196, 598] width 32 height 24
click at [223, 597] on button at bounding box center [215, 598] width 32 height 24
click at [1191, 592] on icon at bounding box center [1195, 598] width 11 height 24
click at [209, 601] on button at bounding box center [215, 598] width 32 height 24
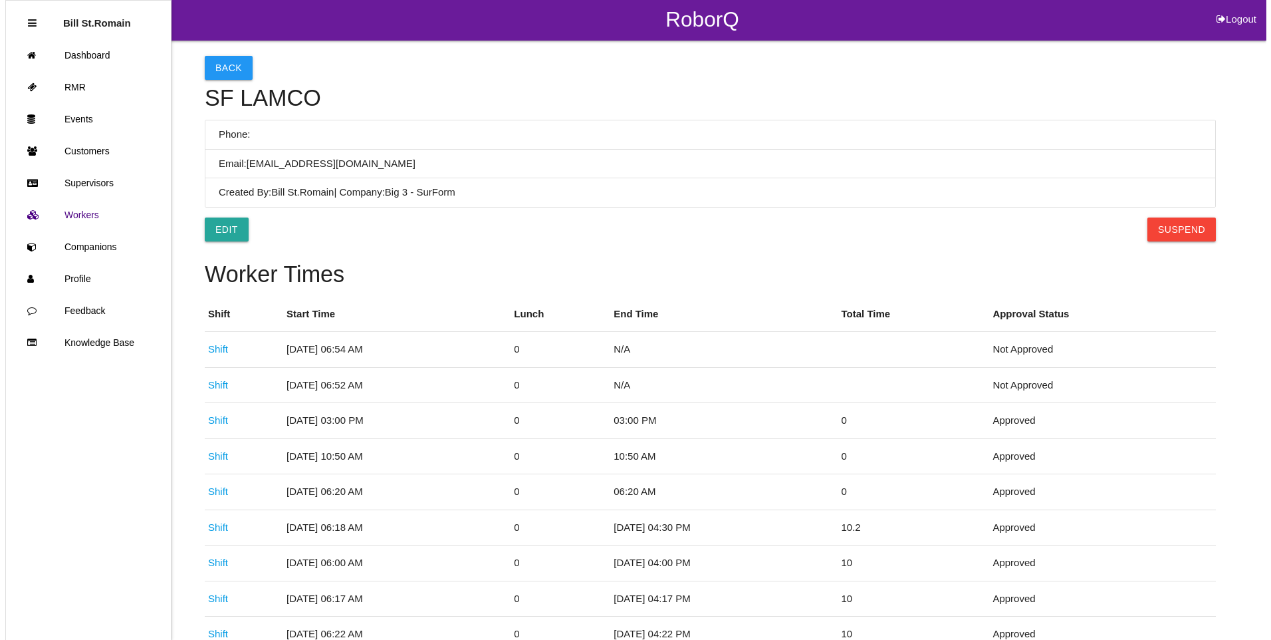
scroll to position [0, 0]
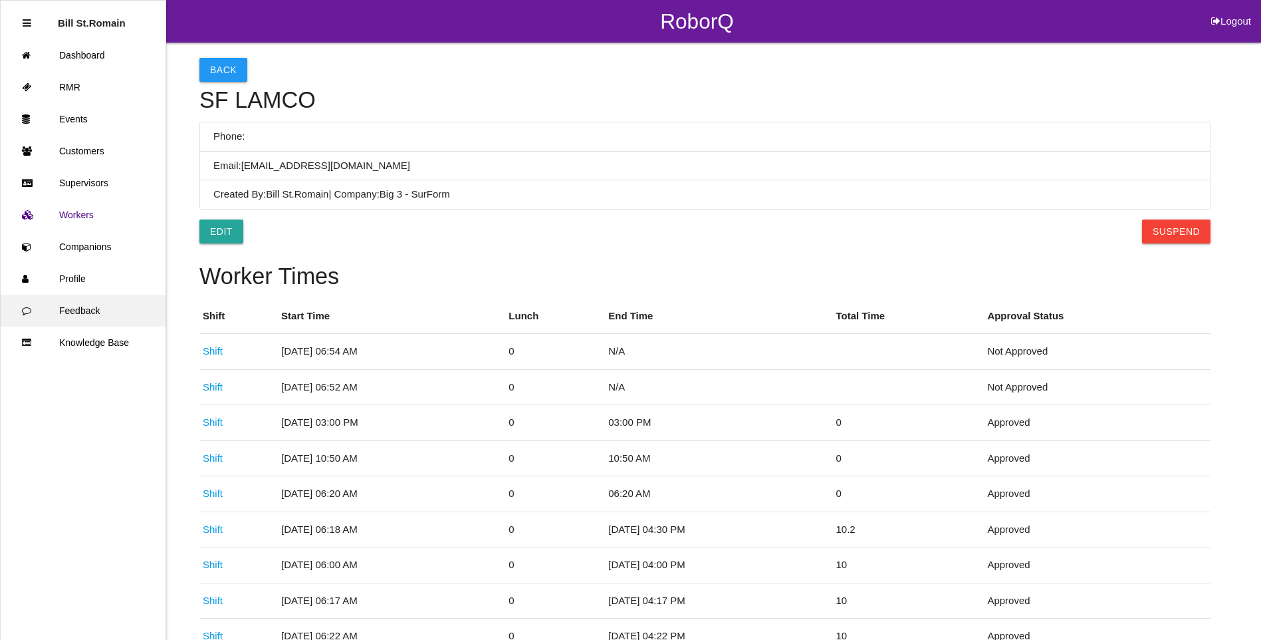
click at [63, 311] on link "Feedback" at bounding box center [83, 311] width 165 height 32
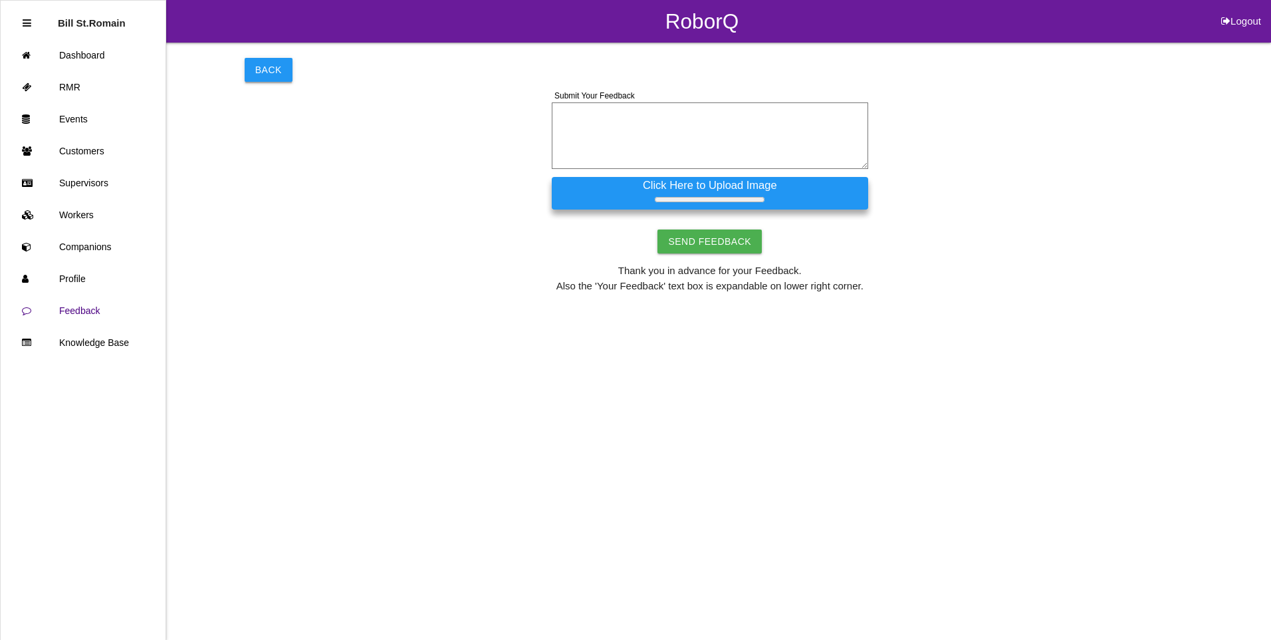
click at [264, 64] on button "Back" at bounding box center [269, 70] width 48 height 24
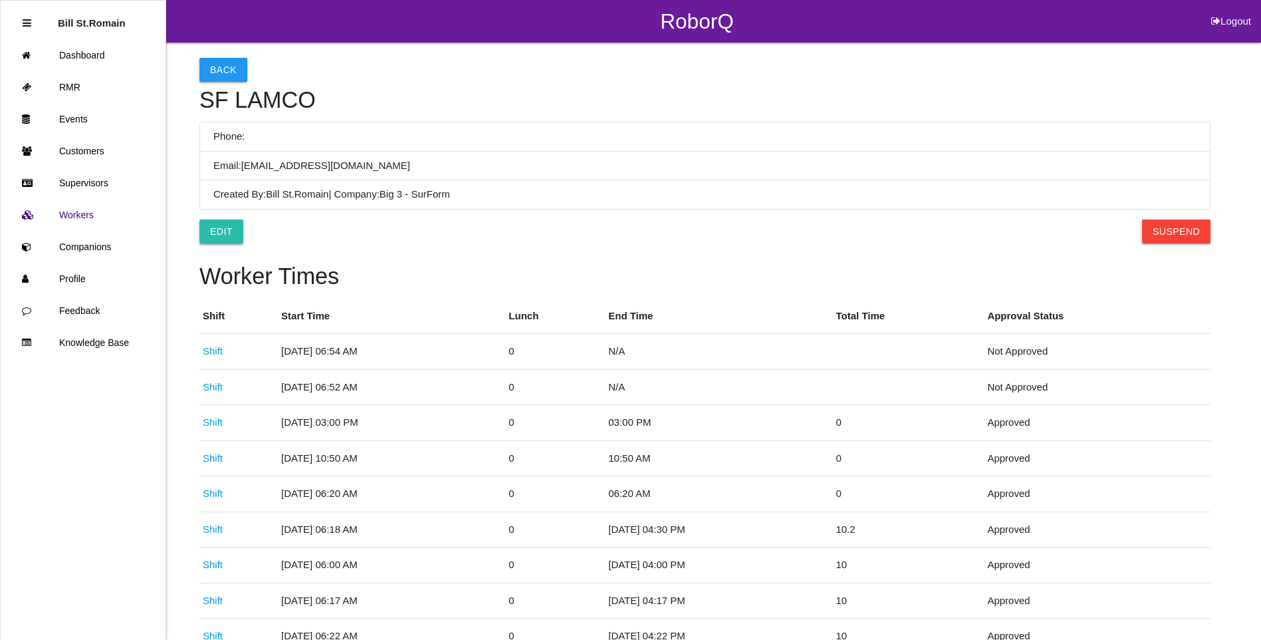
click at [222, 230] on link "Edit" at bounding box center [221, 231] width 44 height 24
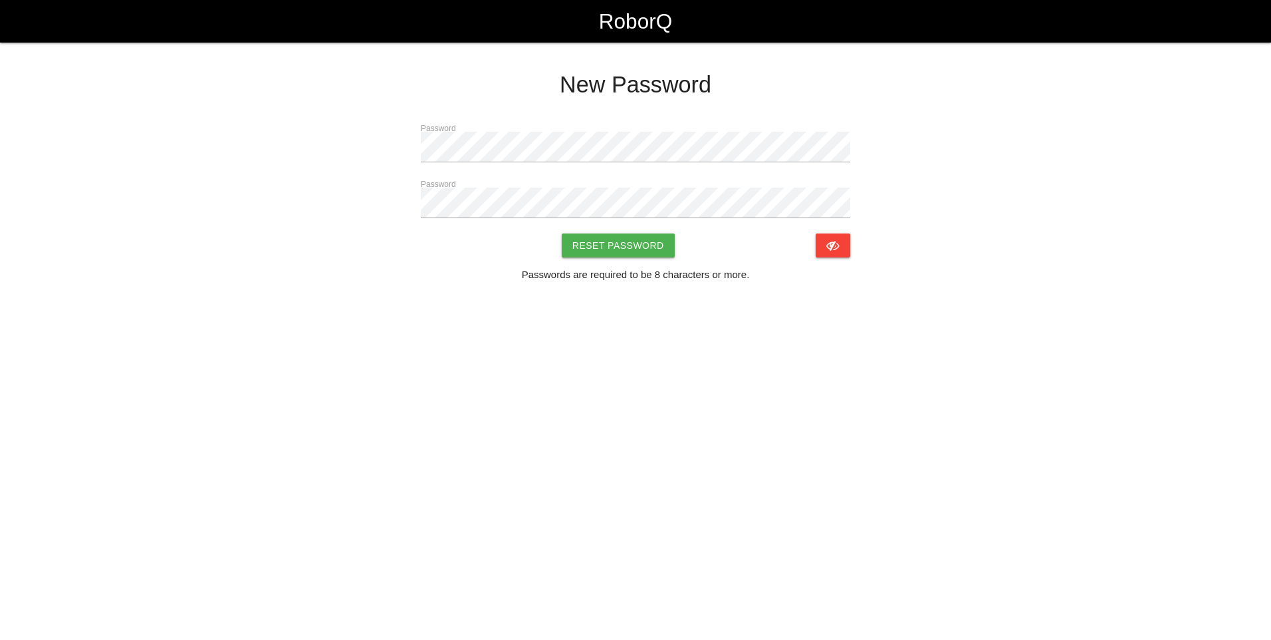
click at [287, 326] on html "RoborQ New Password Password Password Reset Password Passwords are required to …" at bounding box center [635, 179] width 1271 height 359
click at [596, 241] on button "Reset Password" at bounding box center [618, 245] width 113 height 24
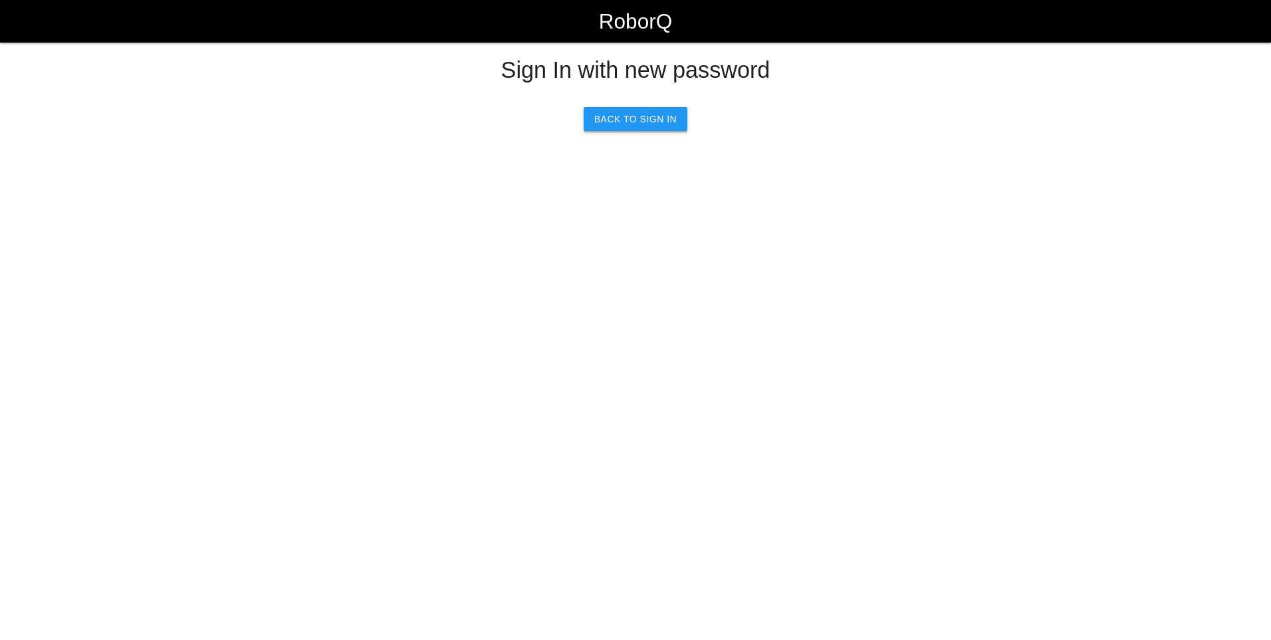
click at [614, 120] on link "Back to Sign In" at bounding box center [636, 119] width 104 height 24
select select "Admin"
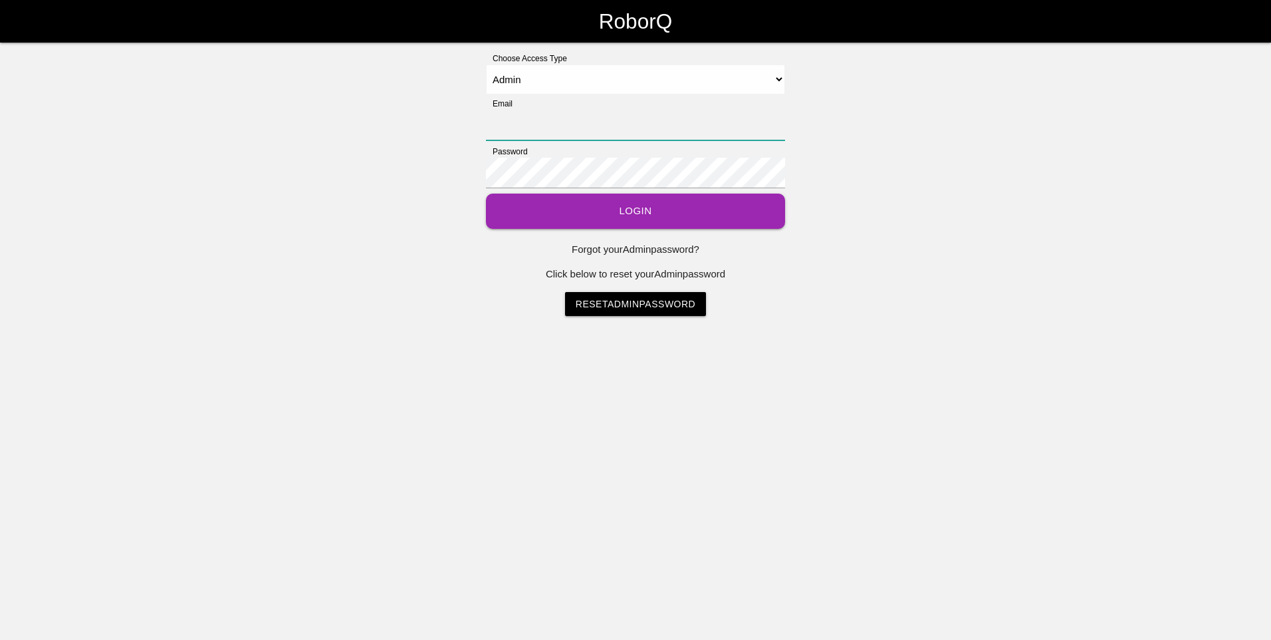
type input "[EMAIL_ADDRESS][DOMAIN_NAME]"
click at [549, 209] on button "Login" at bounding box center [635, 210] width 299 height 35
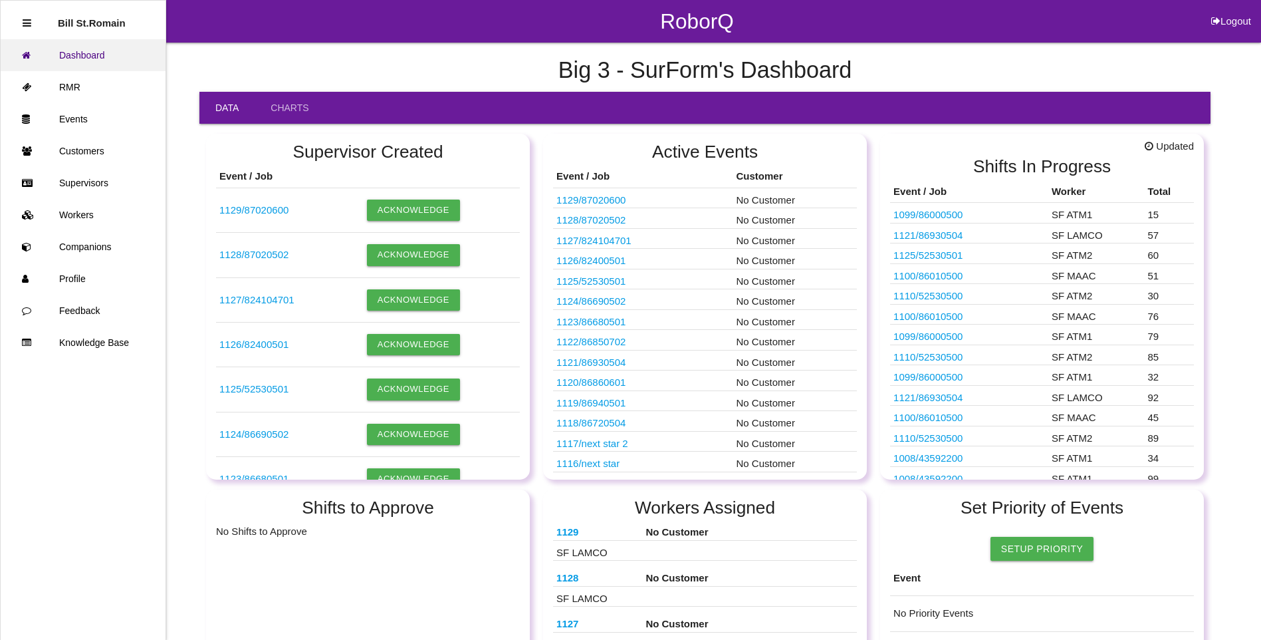
click at [81, 51] on link "Dashboard" at bounding box center [83, 55] width 165 height 32
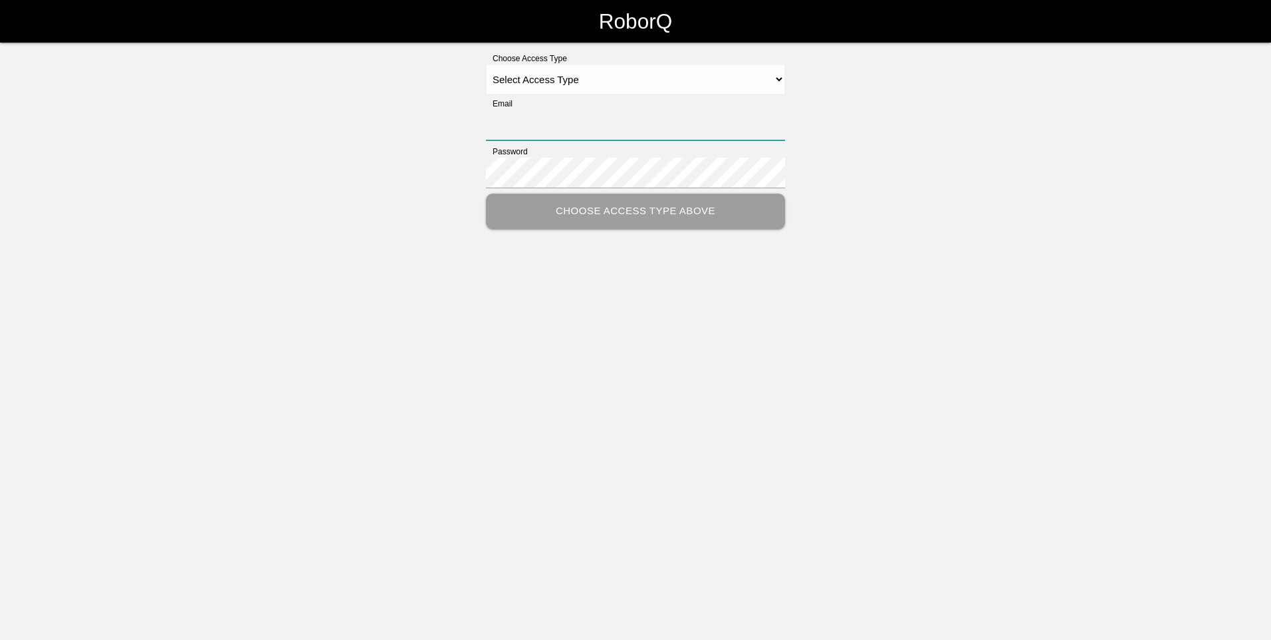
type input "[EMAIL_ADDRESS][DOMAIN_NAME]"
click at [680, 78] on select "Select Access Type Admin Customer Supervisor Worker" at bounding box center [635, 79] width 299 height 30
select select "Admin"
click at [486, 64] on select "Select Access Type Admin Customer Supervisor Worker" at bounding box center [635, 79] width 299 height 30
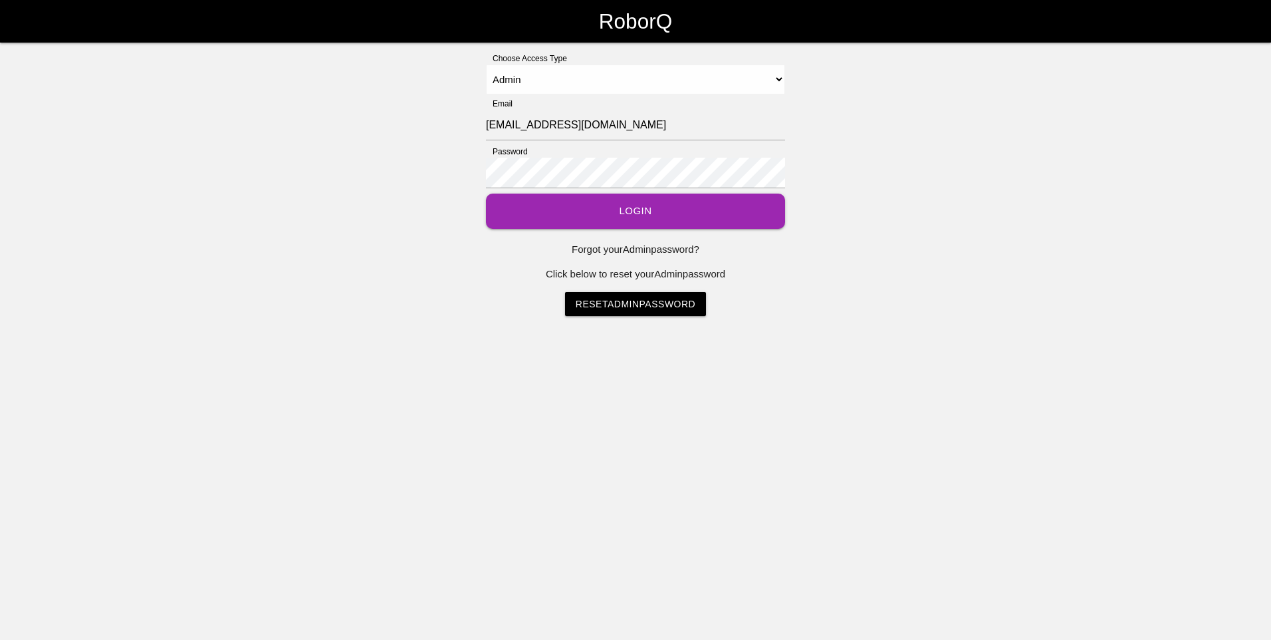
click at [596, 212] on button "Login" at bounding box center [635, 210] width 299 height 35
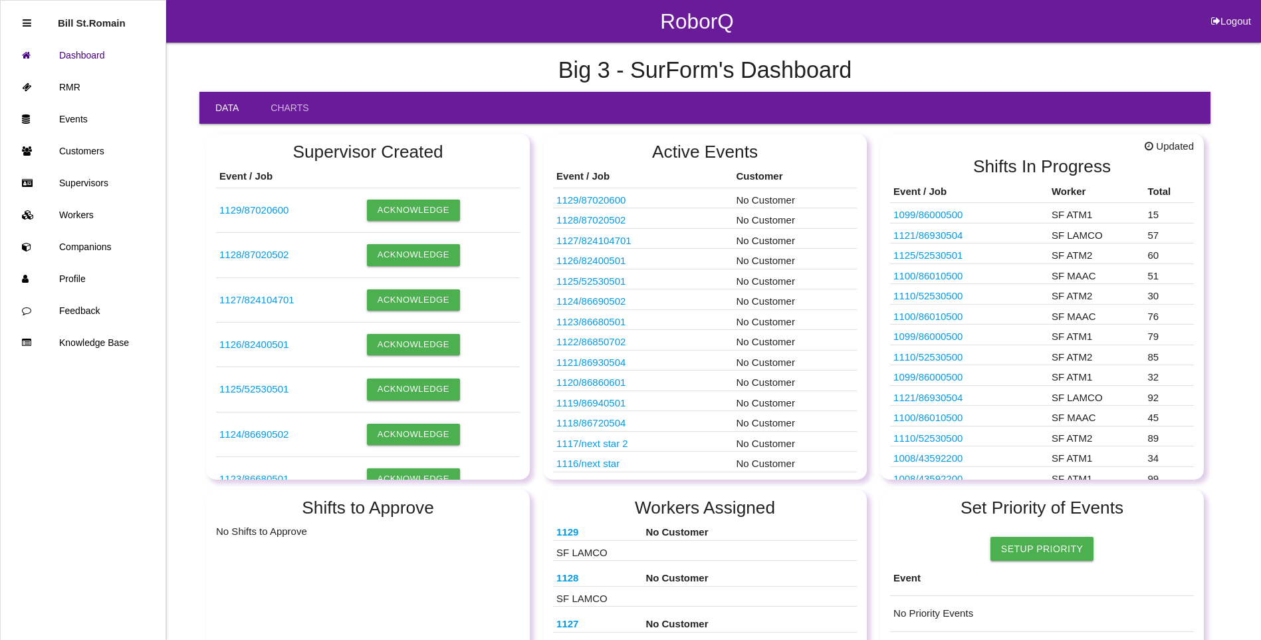
click at [73, 25] on p "Bill St.Romain" at bounding box center [92, 17] width 68 height 21
click at [67, 55] on link "Dashboard" at bounding box center [83, 55] width 165 height 32
click at [25, 23] on icon at bounding box center [27, 23] width 9 height 10
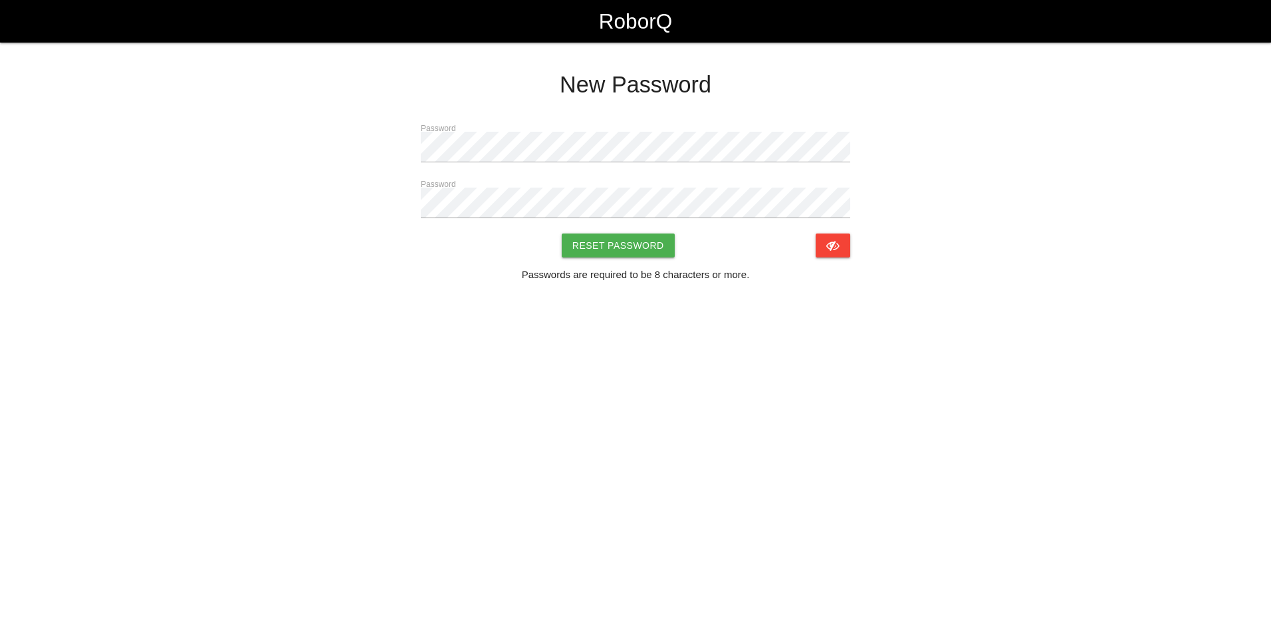
click at [751, 359] on html "RoborQ New Password Password Password Reset Password Passwords are required to …" at bounding box center [635, 179] width 1271 height 359
click at [605, 244] on button "Reset Password" at bounding box center [618, 245] width 113 height 24
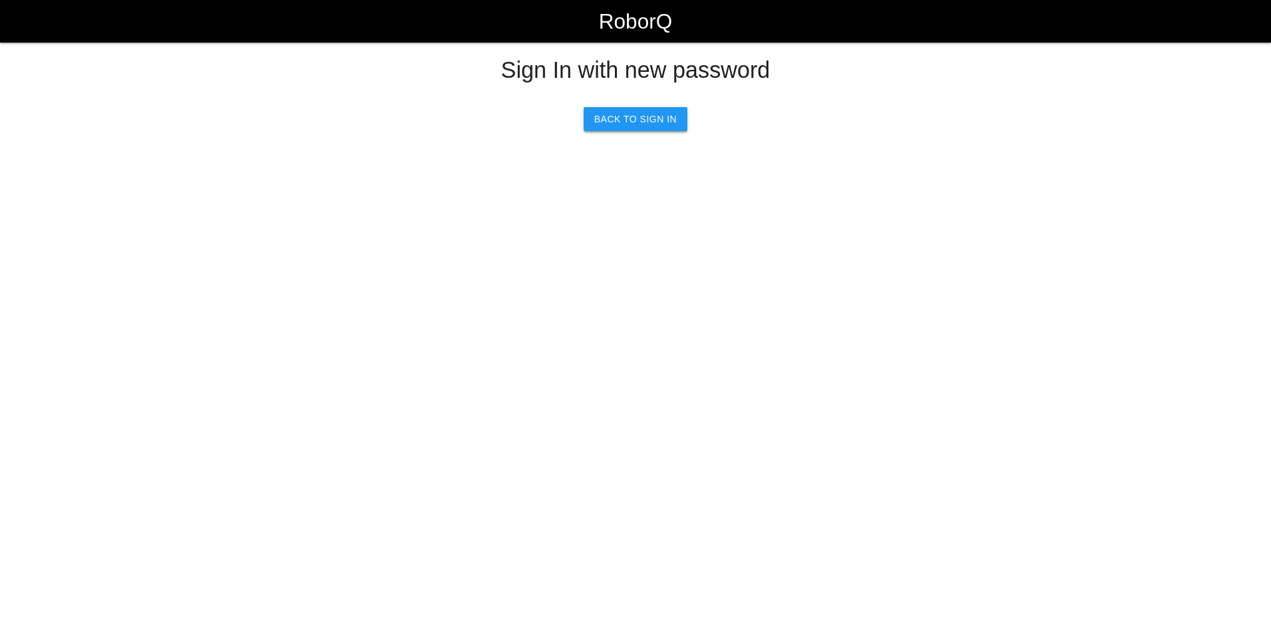
click at [621, 118] on link "Back to Sign In" at bounding box center [636, 119] width 104 height 24
select select "Admin"
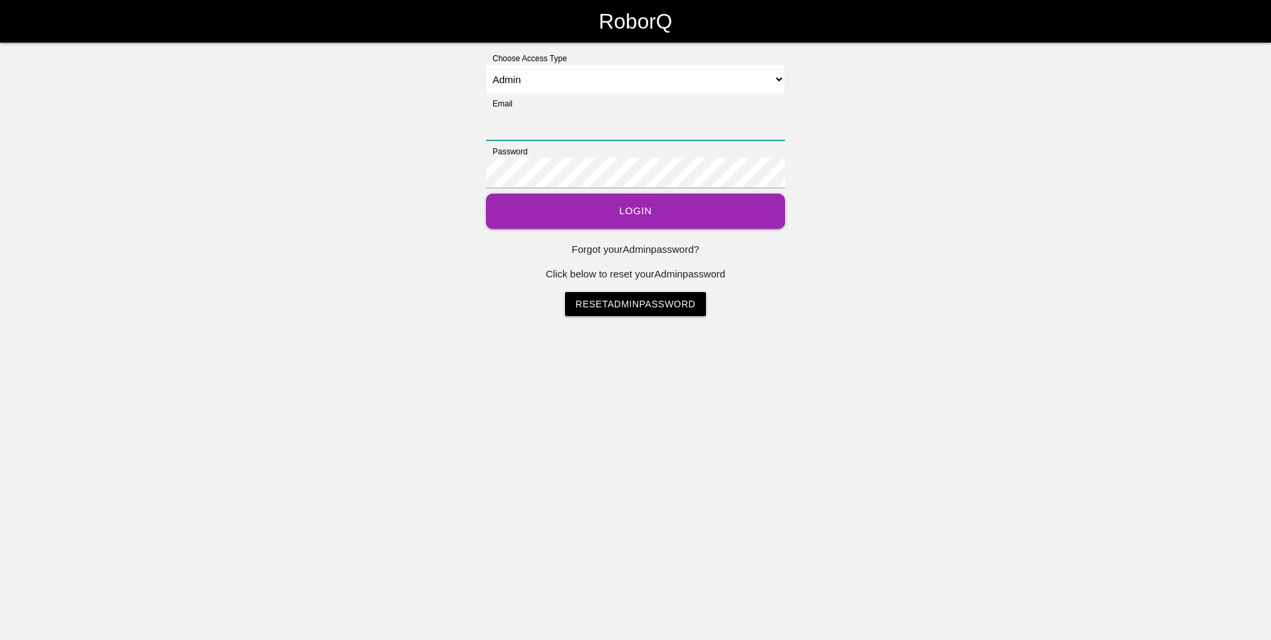
type input "[EMAIL_ADDRESS][DOMAIN_NAME]"
click at [616, 212] on button "Login" at bounding box center [635, 210] width 299 height 35
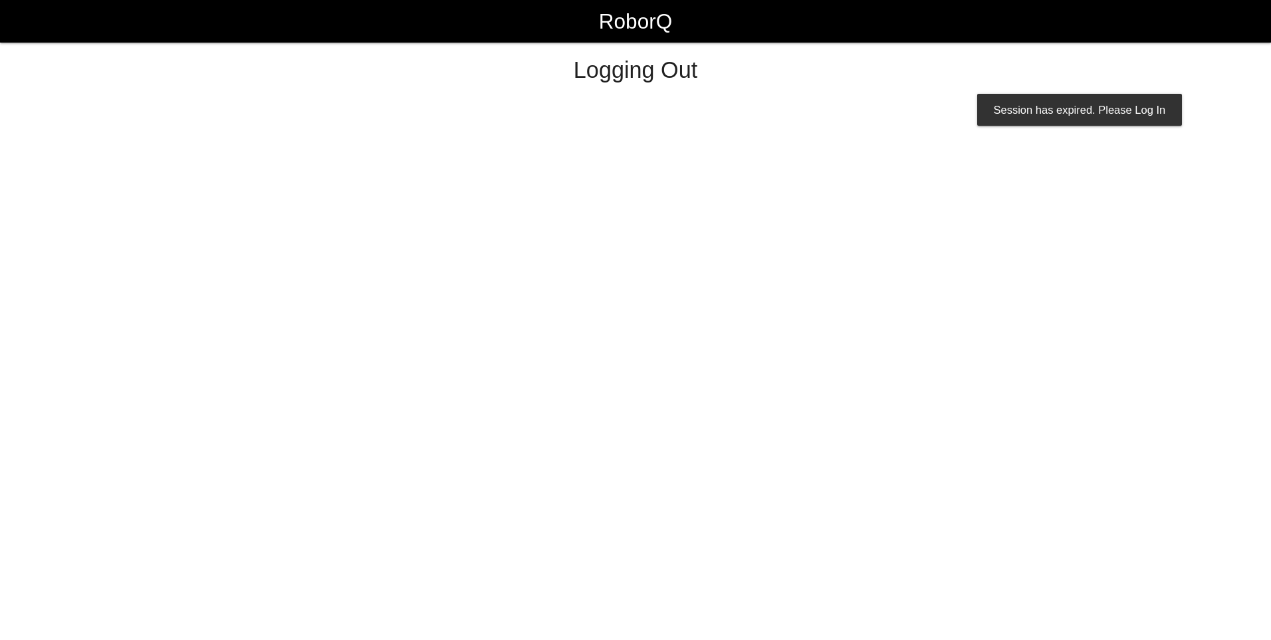
select select "Admin"
